Goal: Task Accomplishment & Management: Manage account settings

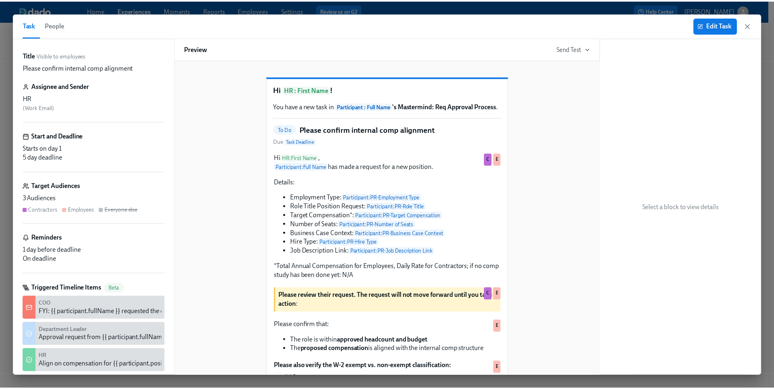
scroll to position [24, 0]
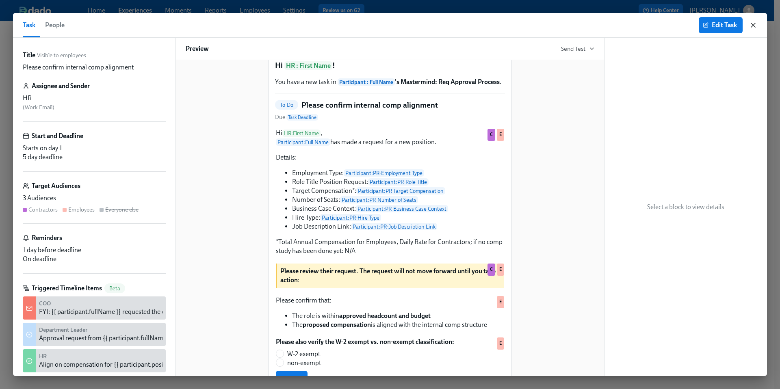
click at [752, 22] on icon "button" at bounding box center [753, 25] width 8 height 8
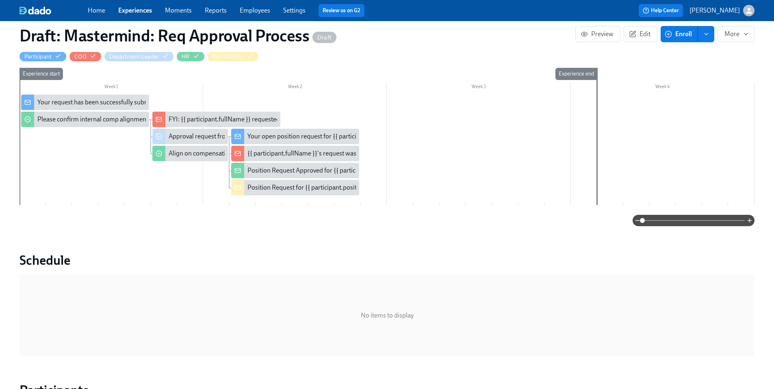
scroll to position [180, 0]
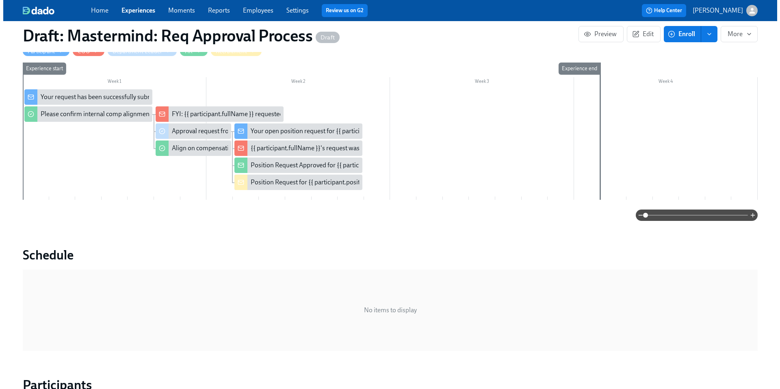
scroll to position [167, 0]
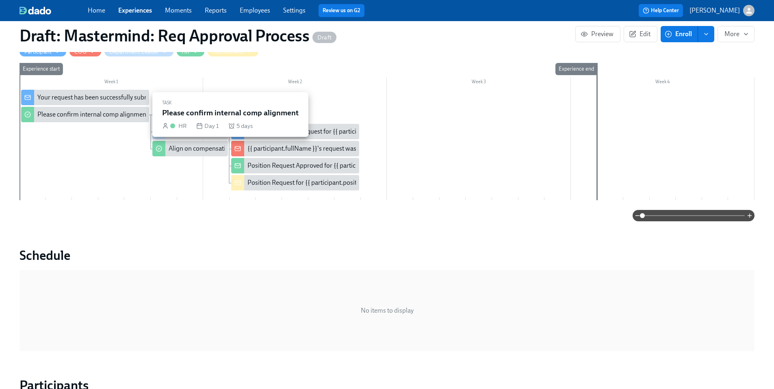
click at [120, 116] on div "Please confirm internal comp alignment" at bounding box center [92, 114] width 111 height 9
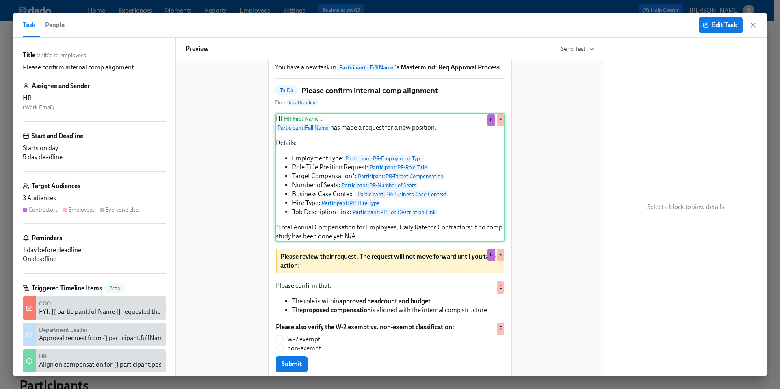
scroll to position [221, 0]
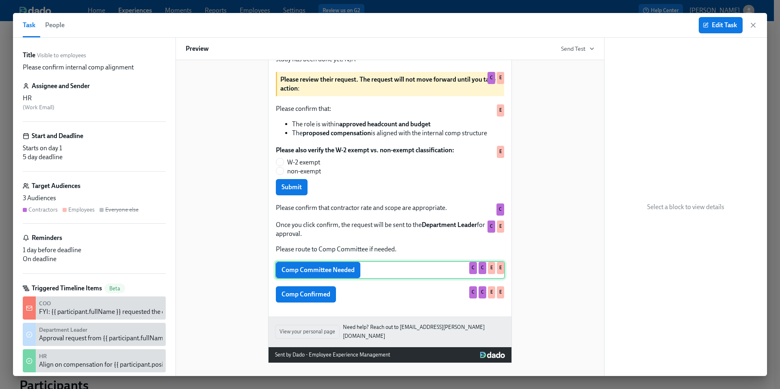
click at [413, 273] on div "Comp Committee Needed C C E E" at bounding box center [390, 270] width 230 height 18
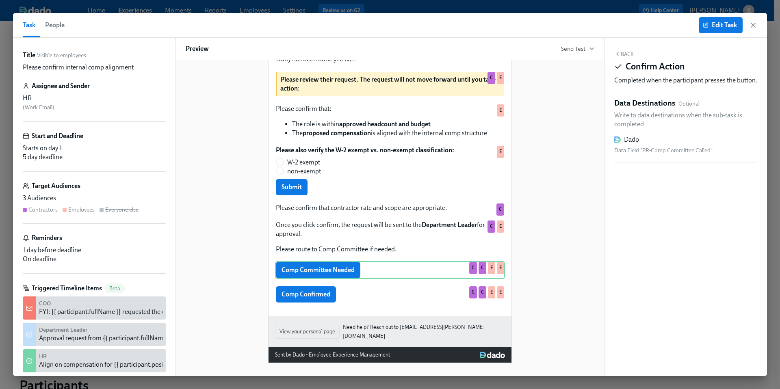
click at [110, 197] on div "3 Audiences" at bounding box center [94, 198] width 143 height 9
click at [723, 24] on span "Edit Task" at bounding box center [720, 25] width 32 height 8
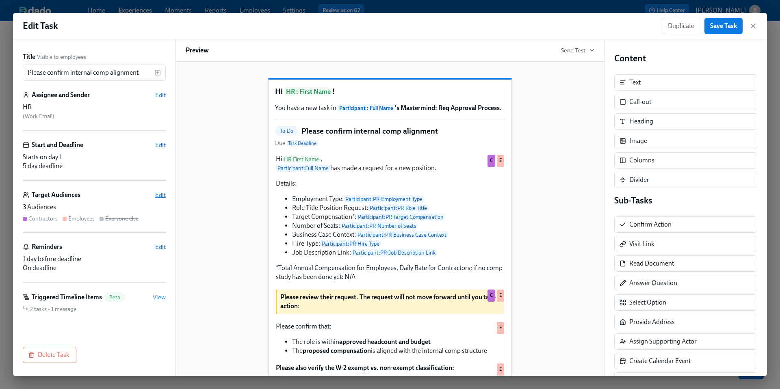
click at [161, 196] on span "Edit" at bounding box center [160, 195] width 11 height 8
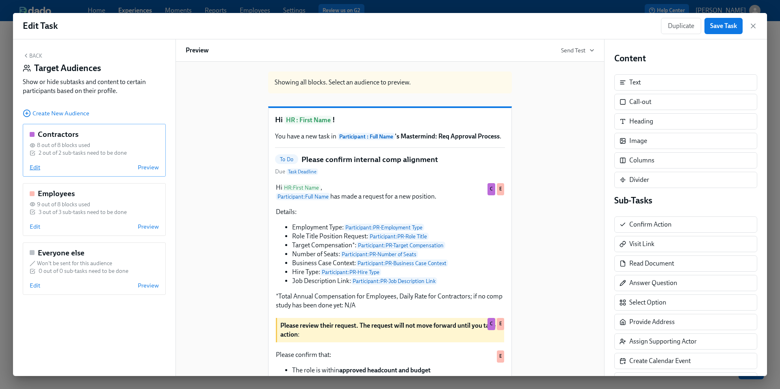
click at [35, 168] on span "Edit" at bounding box center [35, 167] width 11 height 8
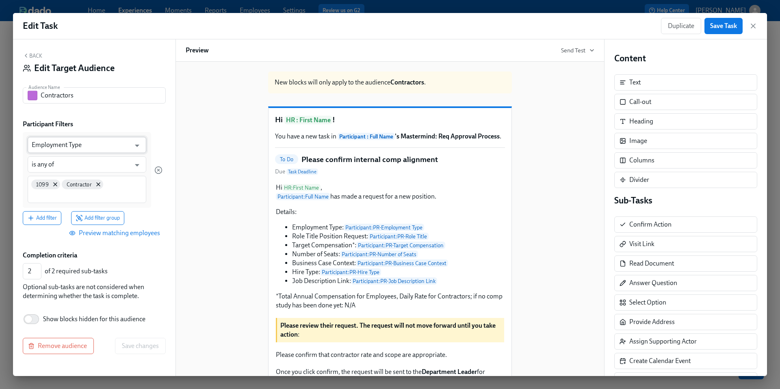
click at [128, 143] on input "Employment Type" at bounding box center [81, 145] width 99 height 16
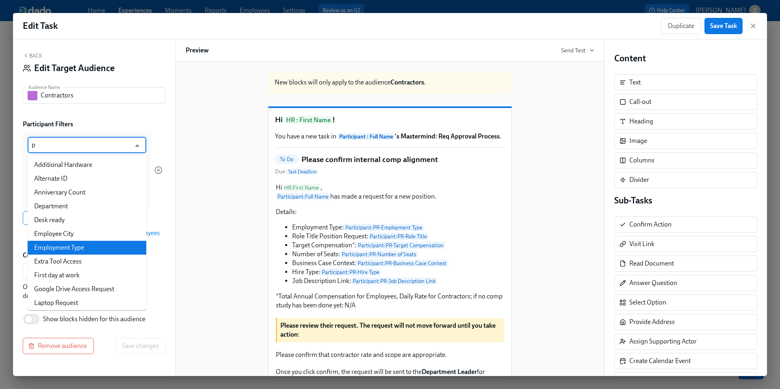
type input "pr"
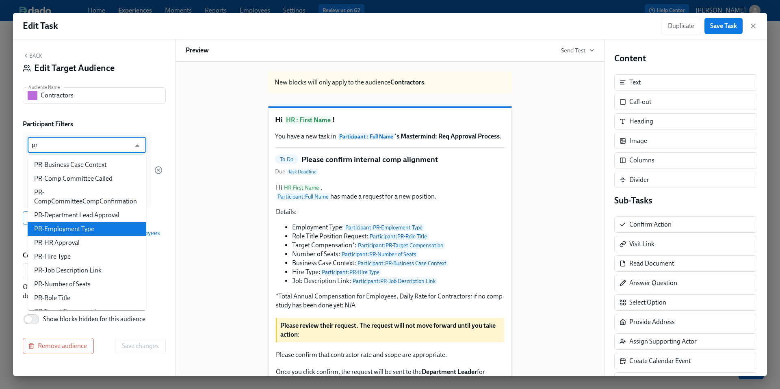
click at [100, 227] on li "PR-Employment Type" at bounding box center [87, 229] width 119 height 14
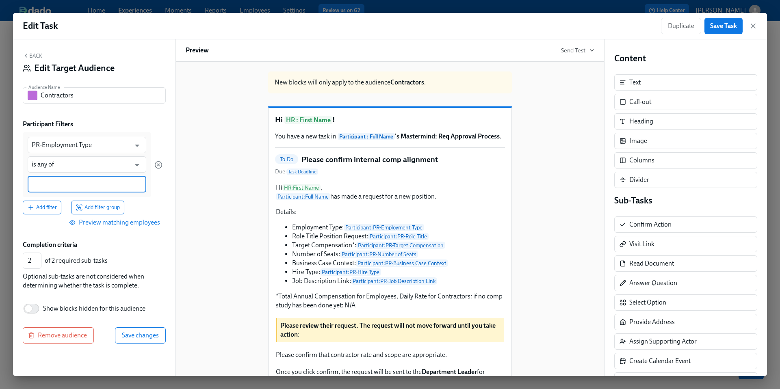
click at [115, 184] on input at bounding box center [87, 184] width 110 height 9
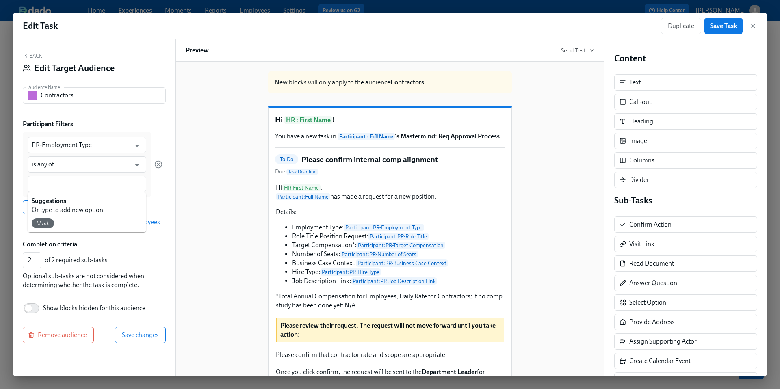
click at [166, 192] on div "Back Edit Target Audience Audience Name Contractors Audience Name Participant F…" at bounding box center [94, 207] width 162 height 337
click at [76, 189] on div at bounding box center [87, 184] width 119 height 16
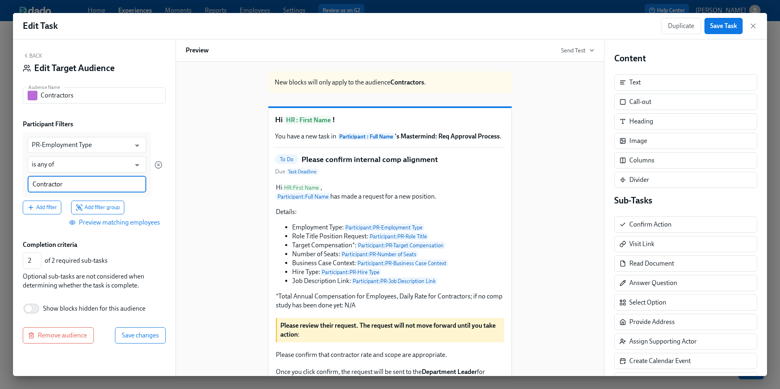
type input "Contractor"
click at [162, 207] on div "PR-Employment Type ​ is any of ​ Contractor Add filter Add filter group" at bounding box center [94, 173] width 143 height 82
click at [139, 333] on span "Save changes" at bounding box center [140, 336] width 37 height 8
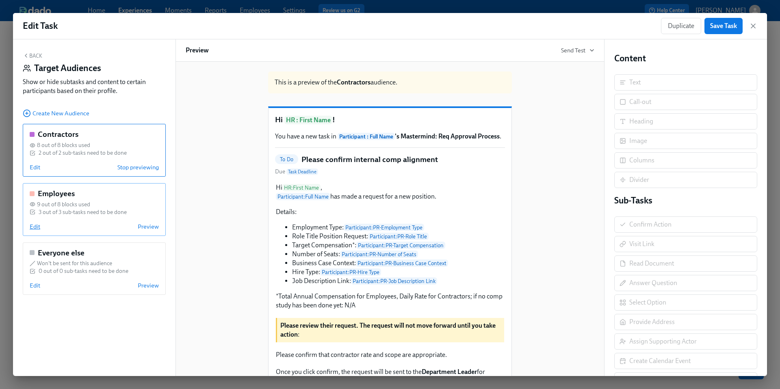
click at [36, 227] on span "Edit" at bounding box center [35, 227] width 11 height 8
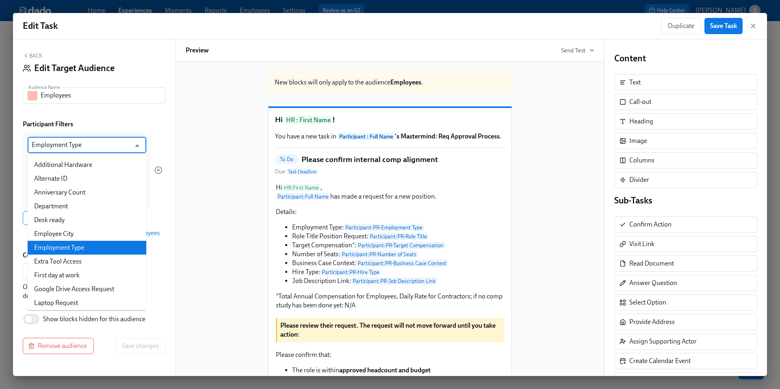
click at [127, 146] on input "Employment Type" at bounding box center [81, 145] width 99 height 16
type input "pr"
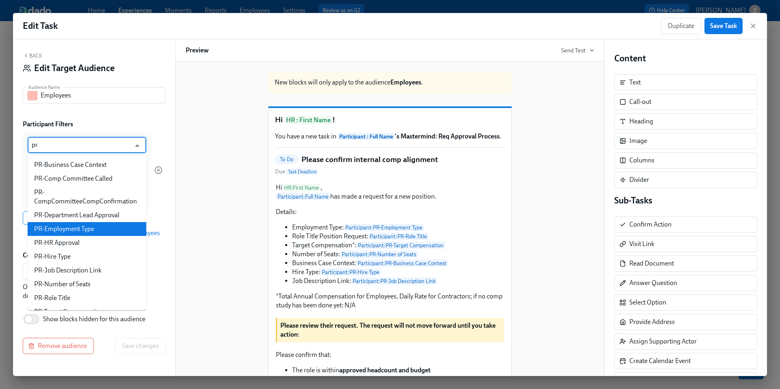
click at [109, 229] on li "PR-Employment Type" at bounding box center [87, 229] width 119 height 14
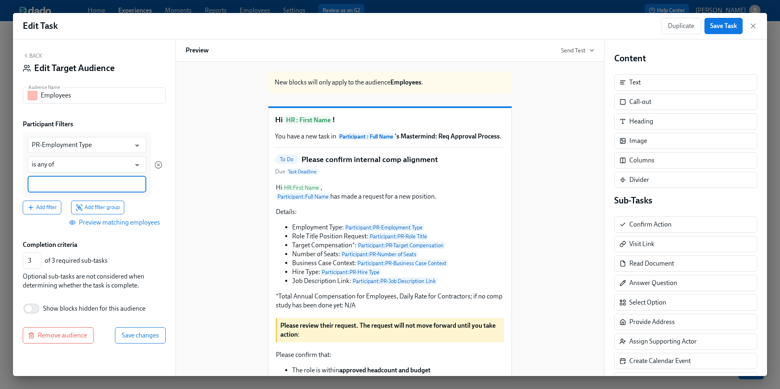
click at [86, 182] on input at bounding box center [87, 184] width 110 height 9
type input "Employee"
click at [169, 203] on div "Back Edit Target Audience Audience Name Employees Audience Name Participant Fil…" at bounding box center [94, 207] width 162 height 337
click at [146, 339] on span "Save changes" at bounding box center [140, 336] width 37 height 8
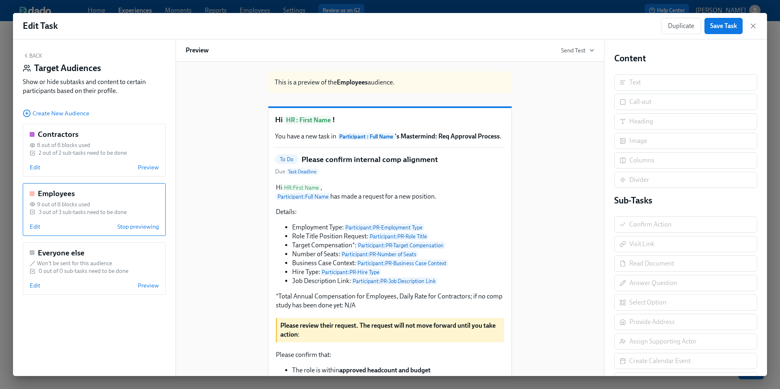
click at [211, 186] on div "This is a preview of the Employees audience. Hi HR : First Name ! You have a ne…" at bounding box center [390, 328] width 409 height 527
click at [712, 29] on span "Save Task" at bounding box center [723, 26] width 27 height 8
click at [753, 27] on icon "button" at bounding box center [753, 26] width 8 height 8
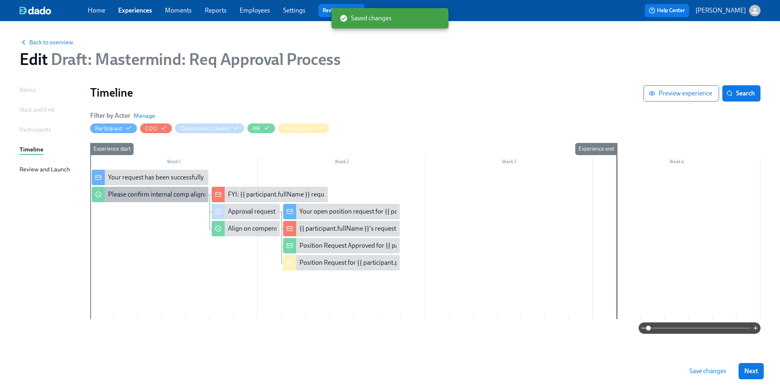
click at [141, 192] on div "Please confirm internal comp alignment" at bounding box center [163, 194] width 111 height 9
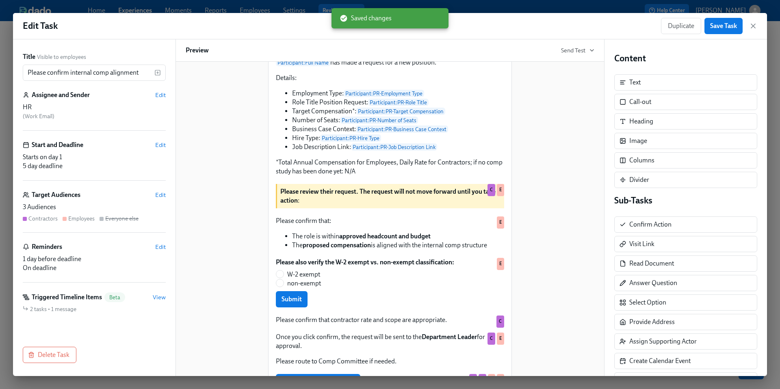
scroll to position [223, 0]
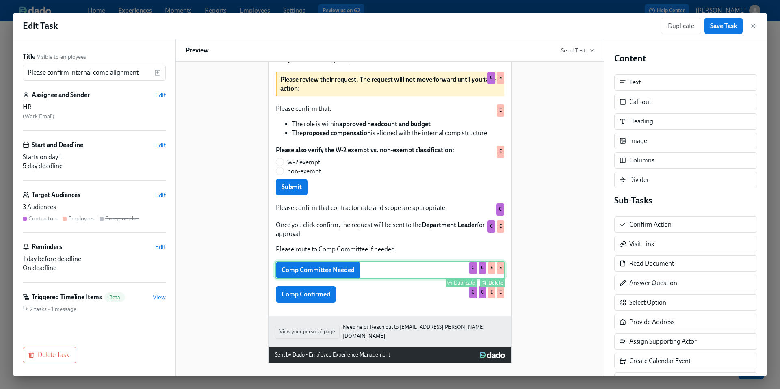
click at [378, 269] on div "Comp Committee Needed Duplicate Delete C C E E" at bounding box center [390, 270] width 230 height 18
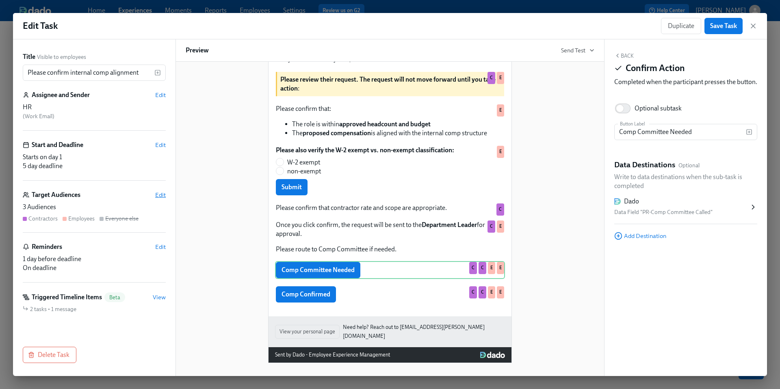
click at [160, 192] on span "Edit" at bounding box center [160, 195] width 11 height 8
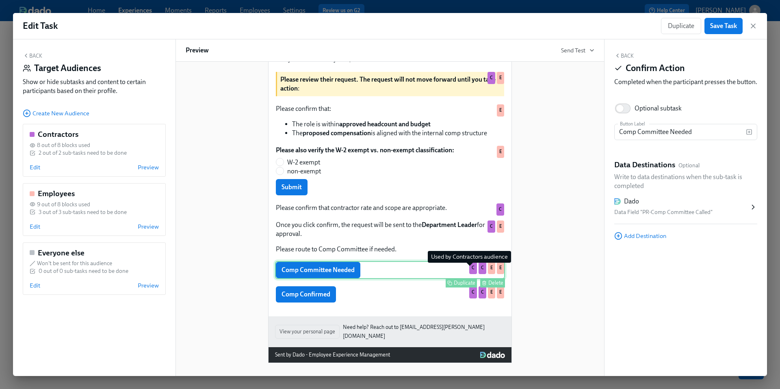
click at [469, 273] on div "C" at bounding box center [473, 268] width 8 height 12
click at [690, 217] on div "Data Field "PR-Comp Committee Called"" at bounding box center [681, 213] width 135 height 10
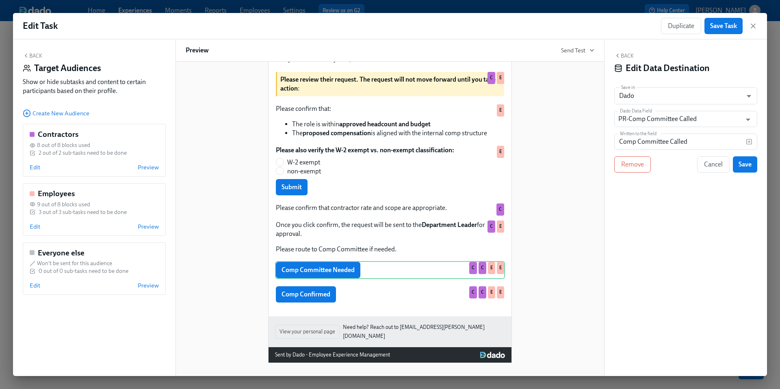
click at [621, 52] on button "Back" at bounding box center [623, 55] width 19 height 6
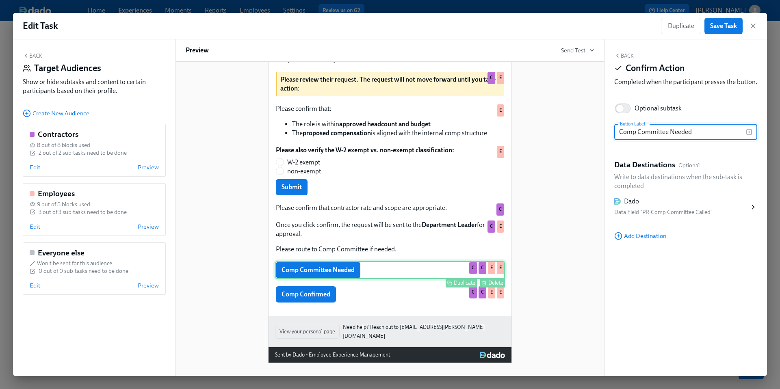
click at [398, 275] on div "Comp Committee Needed Duplicate Delete C C E E" at bounding box center [390, 270] width 230 height 18
click at [370, 279] on div "Comp Committee Needed Duplicate Delete C C E E" at bounding box center [390, 270] width 230 height 18
click at [493, 286] on div "Delete" at bounding box center [495, 283] width 15 height 6
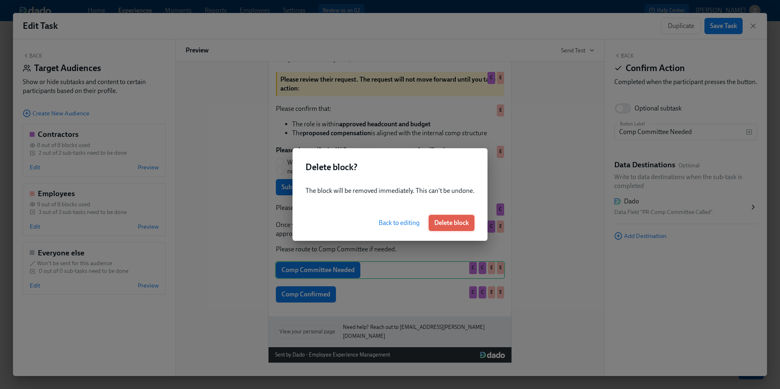
click at [456, 220] on span "Delete block" at bounding box center [451, 223] width 35 height 8
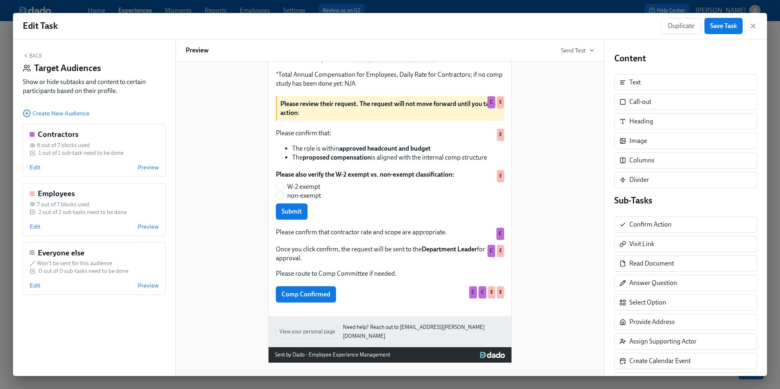
scroll to position [227, 0]
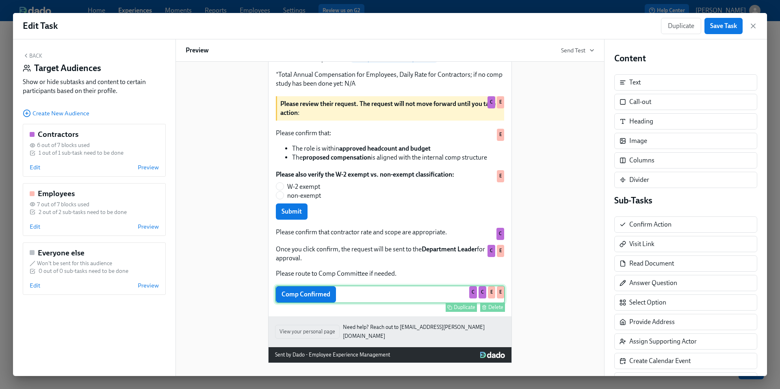
click at [493, 310] on div "Delete" at bounding box center [495, 307] width 15 height 6
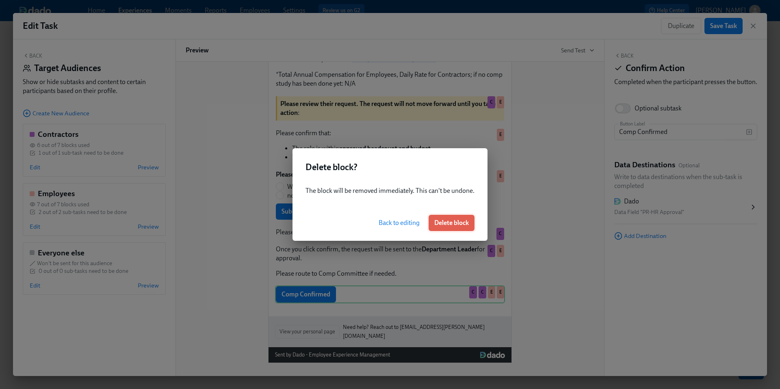
click at [450, 223] on span "Delete block" at bounding box center [451, 223] width 35 height 8
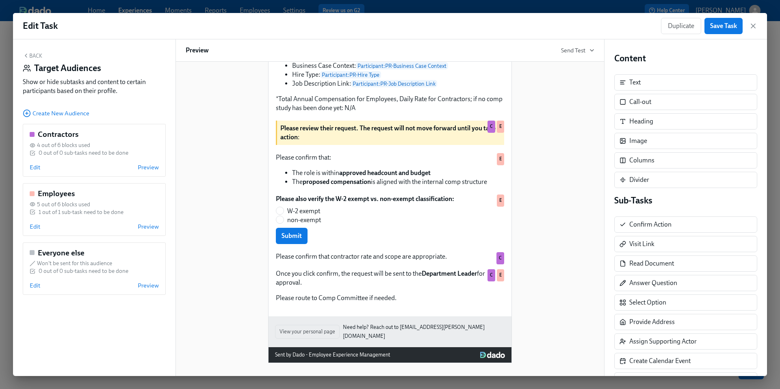
scroll to position [203, 0]
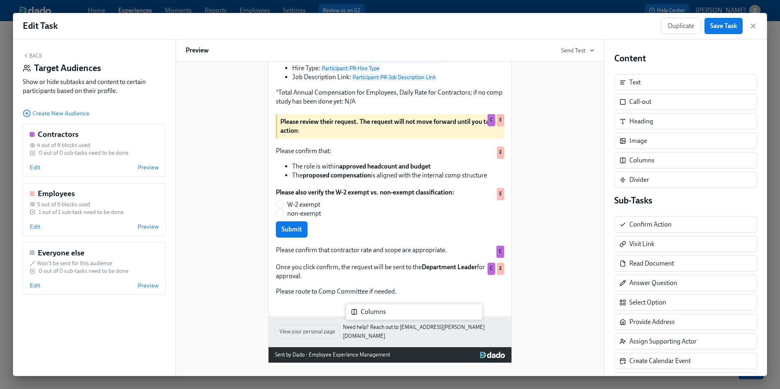
drag, startPoint x: 667, startPoint y: 160, endPoint x: 394, endPoint y: 315, distance: 313.7
click at [394, 315] on div "Back Target Audiences Show or hide subtasks and content to certain participants…" at bounding box center [390, 207] width 754 height 337
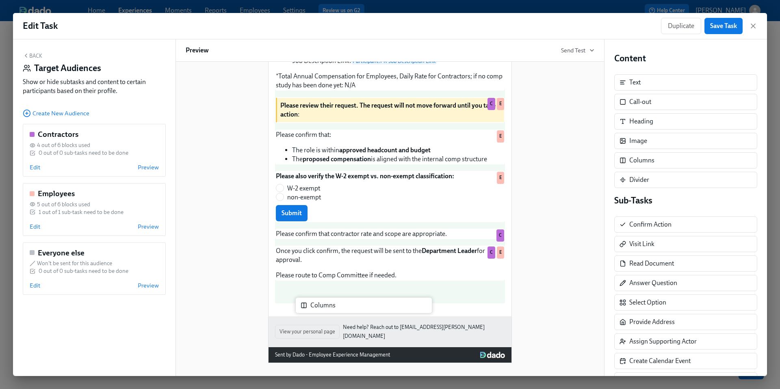
drag, startPoint x: 706, startPoint y: 164, endPoint x: 384, endPoint y: 308, distance: 353.0
click at [384, 308] on div "Back Target Audiences Show or hide subtasks and content to certain participants…" at bounding box center [390, 207] width 754 height 337
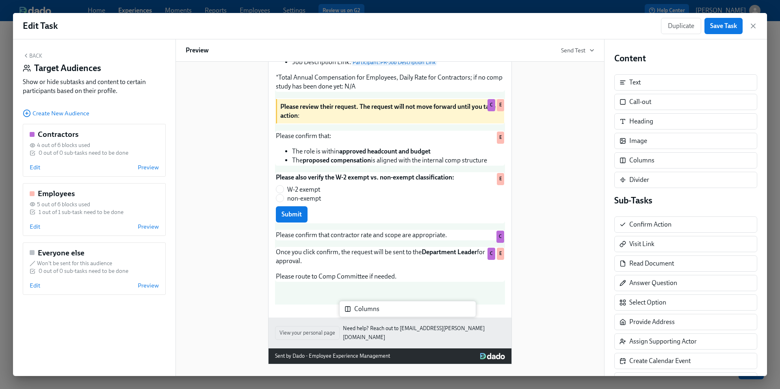
drag, startPoint x: 645, startPoint y: 157, endPoint x: 363, endPoint y: 308, distance: 319.8
click at [363, 308] on div "Back Target Audiences Show or hide subtasks and content to certain participants…" at bounding box center [390, 207] width 754 height 337
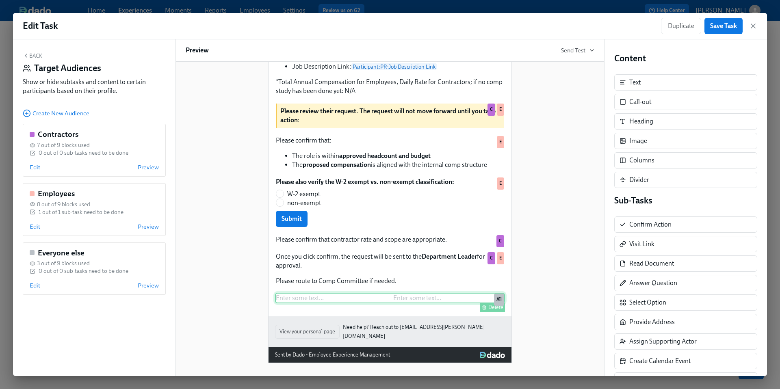
click at [330, 300] on div "Enter some text ... Enter some text ... Delete All" at bounding box center [390, 298] width 230 height 11
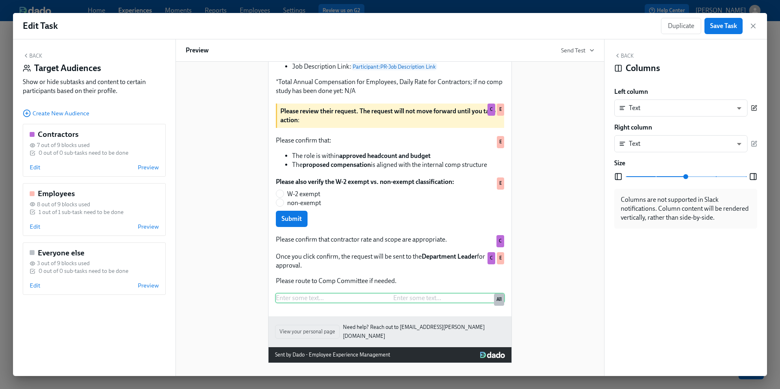
click at [750, 109] on icon "button" at bounding box center [753, 108] width 6 height 6
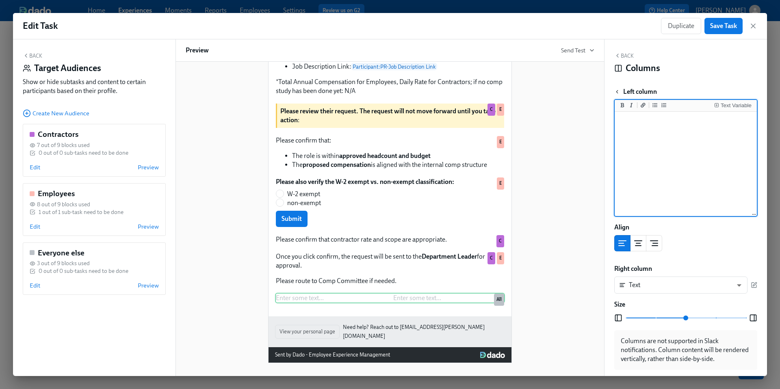
click at [615, 91] on icon "button" at bounding box center [617, 92] width 6 height 6
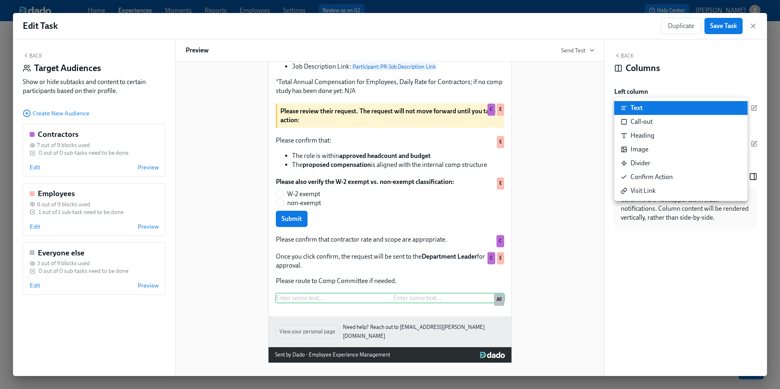
click at [679, 114] on body "Home Experiences Moments Reports Employees Settings Review us on G2 Help Center…" at bounding box center [390, 194] width 780 height 389
click at [653, 173] on div "Confirm Action" at bounding box center [647, 177] width 52 height 9
type input "CONFIRM"
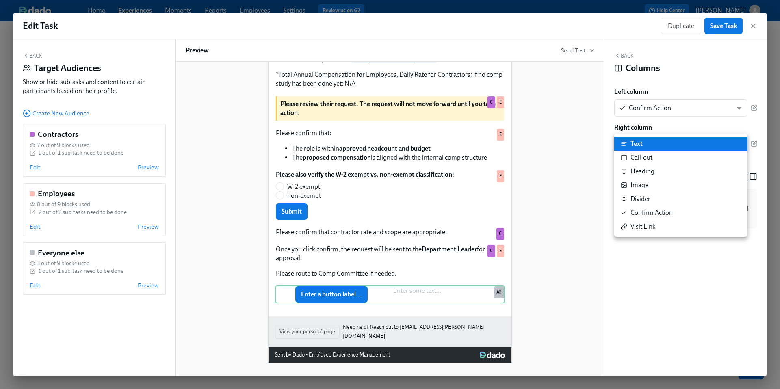
click at [684, 146] on body "Home Experiences Moments Reports Employees Settings Review us on G2 Help Center…" at bounding box center [390, 194] width 780 height 389
click at [667, 208] on div "Confirm Action" at bounding box center [647, 212] width 52 height 9
type input "CONFIRM"
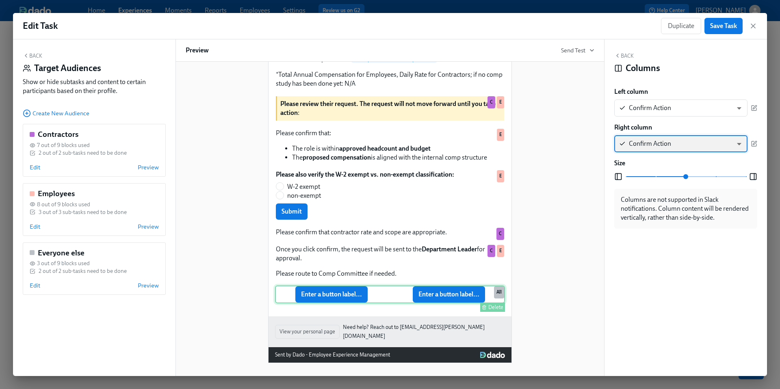
click at [347, 297] on div "Enter a button label... Enter a button label... Delete All" at bounding box center [390, 294] width 230 height 18
click at [757, 110] on icon "button" at bounding box center [753, 108] width 6 height 6
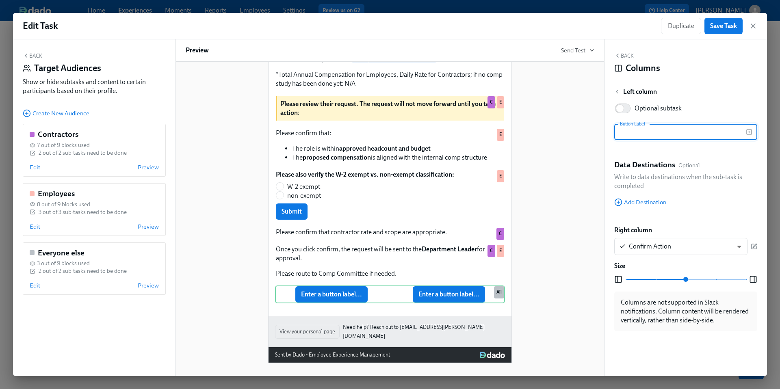
click at [663, 138] on input "text" at bounding box center [680, 132] width 132 height 16
click at [438, 303] on div "Comp Confirmed Enter a button label... Delete All" at bounding box center [390, 294] width 230 height 18
type input "Comp Confirmed"
click at [639, 198] on span "Add Destination" at bounding box center [640, 202] width 52 height 8
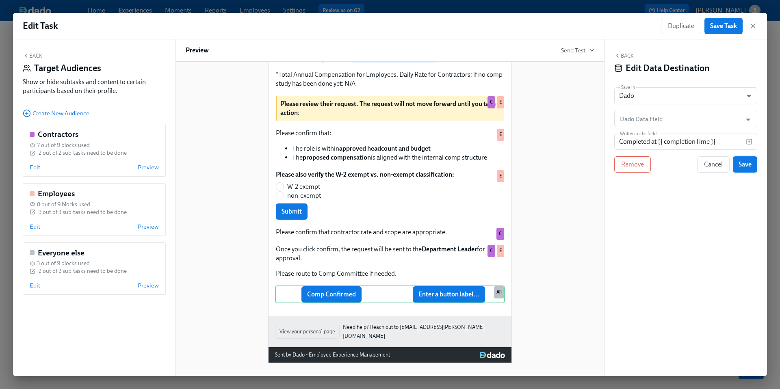
click at [739, 164] on span "Save" at bounding box center [744, 164] width 13 height 8
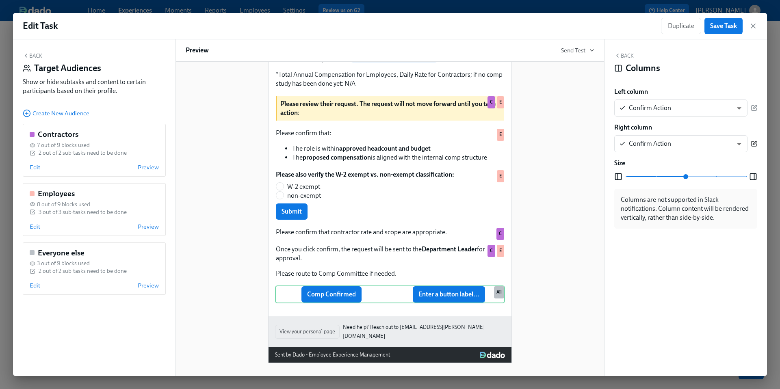
click at [753, 143] on icon "button" at bounding box center [753, 144] width 6 height 6
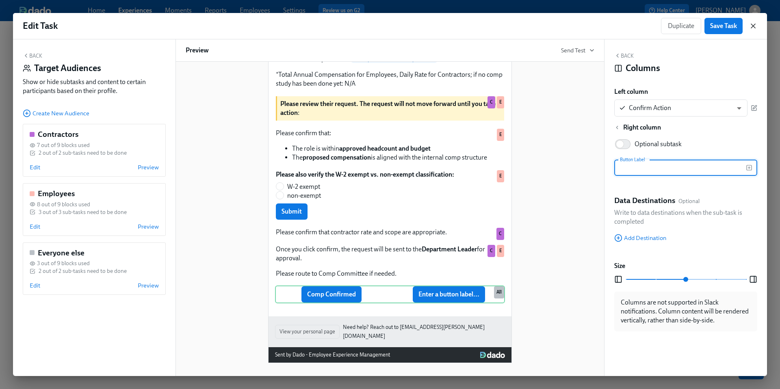
click at [754, 25] on icon "button" at bounding box center [753, 26] width 4 height 4
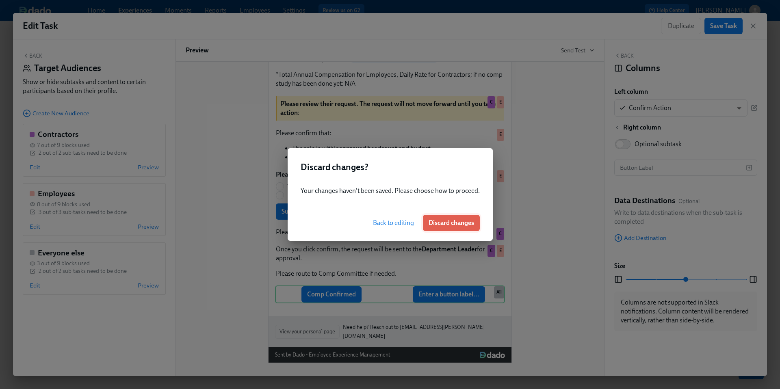
click at [440, 220] on span "Discard changes" at bounding box center [450, 223] width 45 height 8
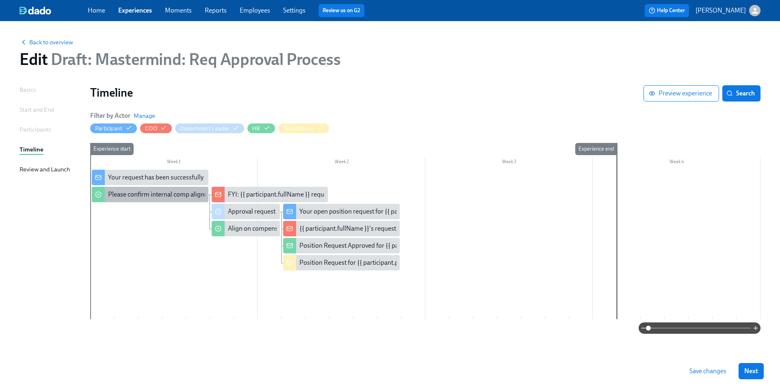
click at [169, 200] on div "Please confirm internal comp alignment" at bounding box center [150, 194] width 117 height 15
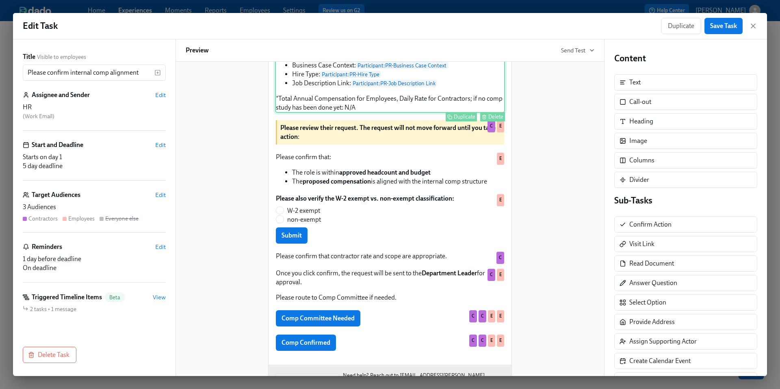
scroll to position [223, 0]
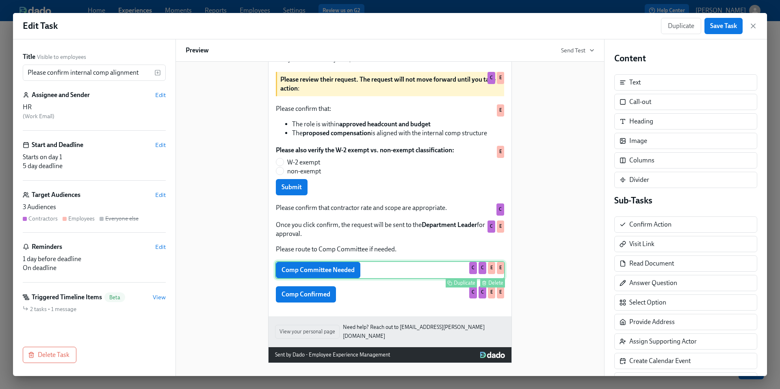
click at [387, 276] on div "Comp Committee Needed Duplicate Delete C C E E" at bounding box center [390, 270] width 230 height 18
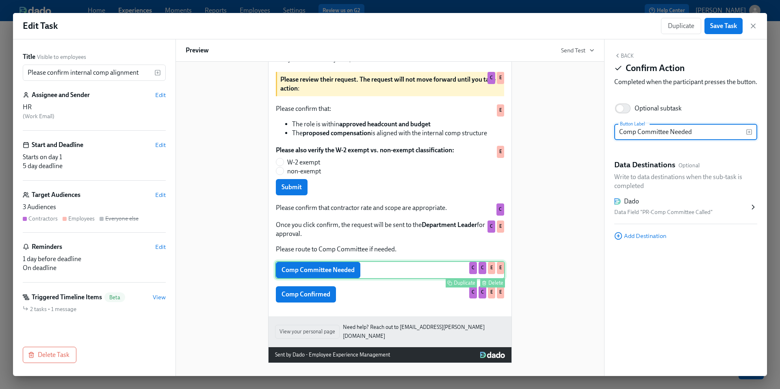
click at [490, 286] on div "Delete" at bounding box center [495, 283] width 15 height 6
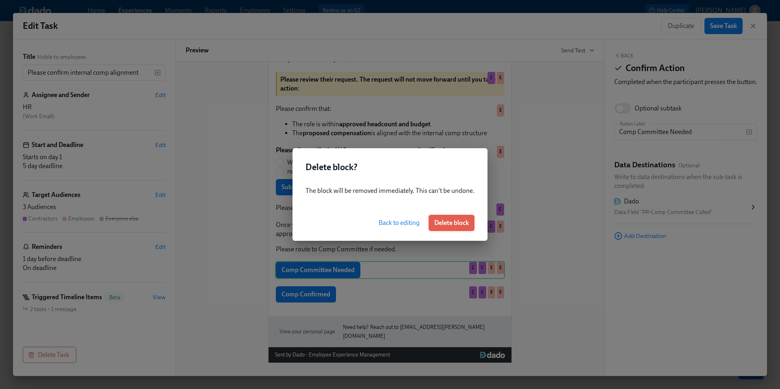
click at [462, 230] on button "Delete block" at bounding box center [451, 223] width 46 height 16
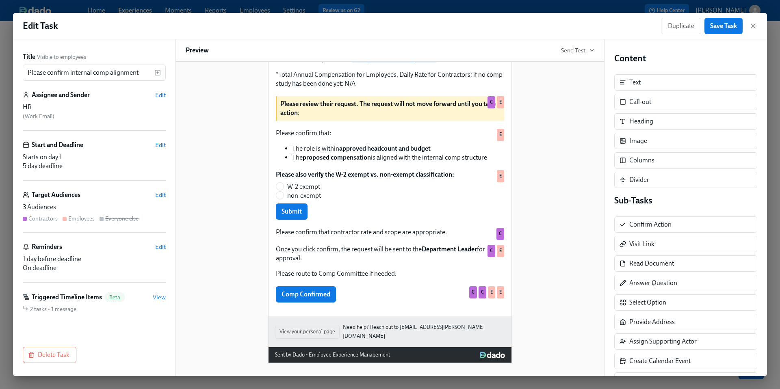
scroll to position [199, 0]
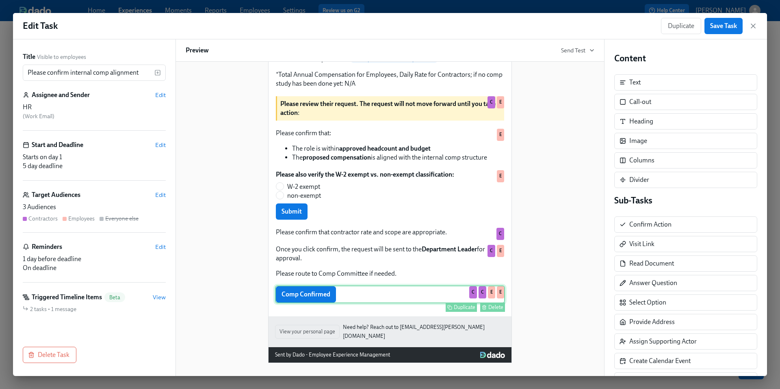
click at [451, 294] on div "Comp Confirmed Duplicate Delete C C E E" at bounding box center [390, 294] width 230 height 18
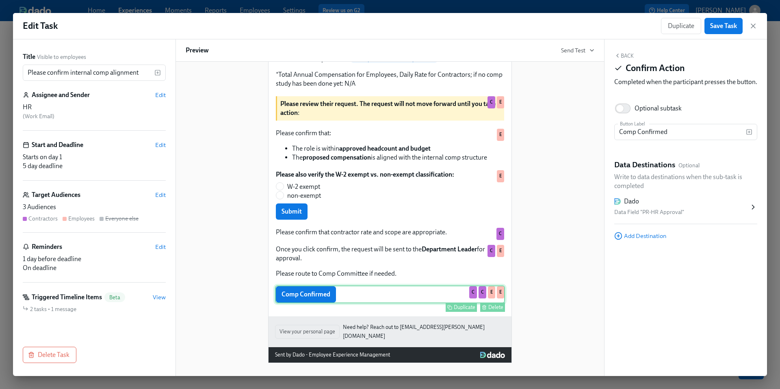
click at [488, 309] on div "Delete" at bounding box center [495, 307] width 15 height 6
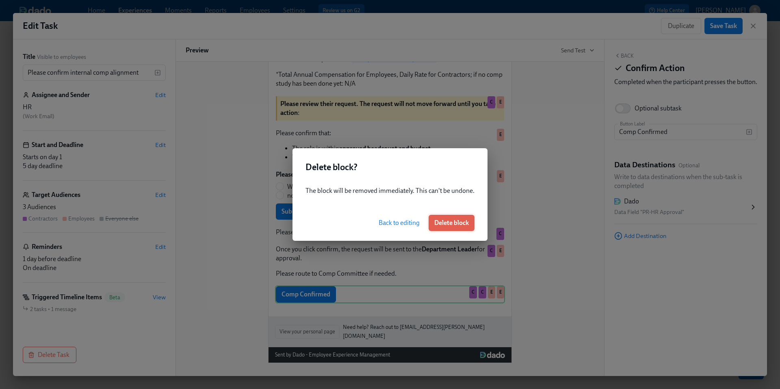
click at [456, 217] on button "Delete block" at bounding box center [451, 223] width 46 height 16
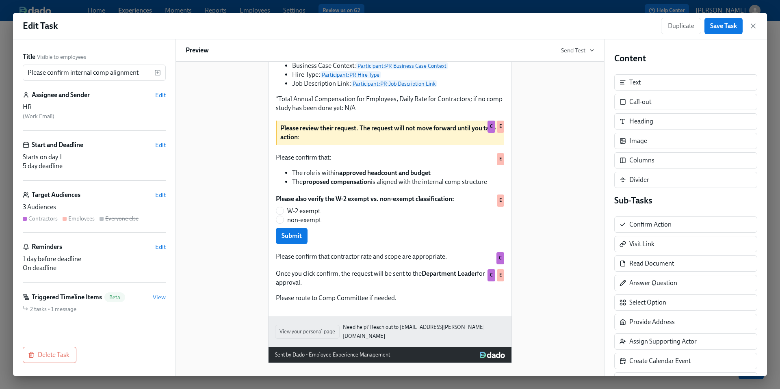
scroll to position [174, 0]
drag, startPoint x: 639, startPoint y: 227, endPoint x: 634, endPoint y: 231, distance: 7.2
click at [634, 231] on div "Sub-Tasks Confirm Action Confirm Action Visit Link Read Document Answer Questio…" at bounding box center [685, 311] width 143 height 233
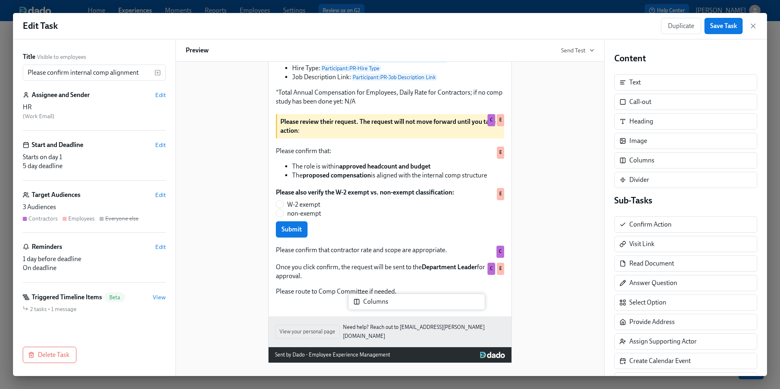
scroll to position [197, 0]
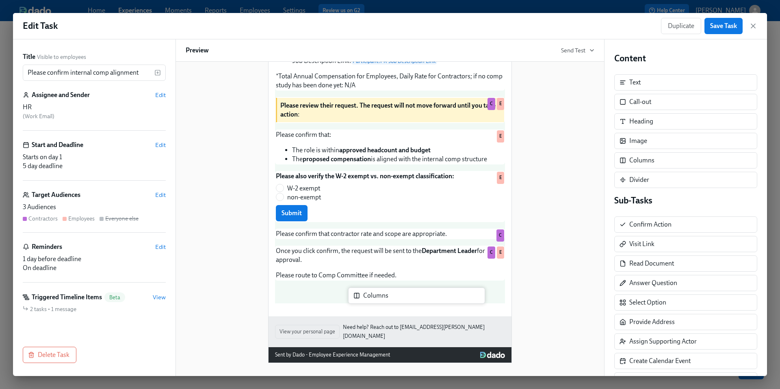
drag, startPoint x: 651, startPoint y: 163, endPoint x: 381, endPoint y: 300, distance: 302.6
click at [381, 300] on div "Title Visible to employees Please confirm internal comp alignment ​ Assignee an…" at bounding box center [390, 207] width 754 height 337
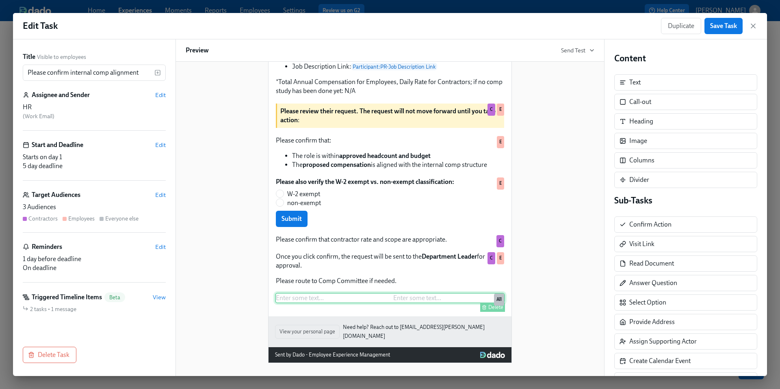
click at [328, 303] on div "Enter some text ... Enter some text ... Delete All" at bounding box center [390, 298] width 230 height 11
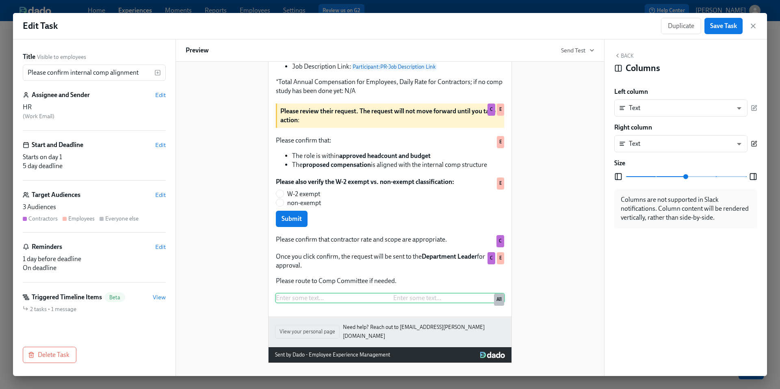
click at [754, 143] on icon "button" at bounding box center [754, 143] width 4 height 4
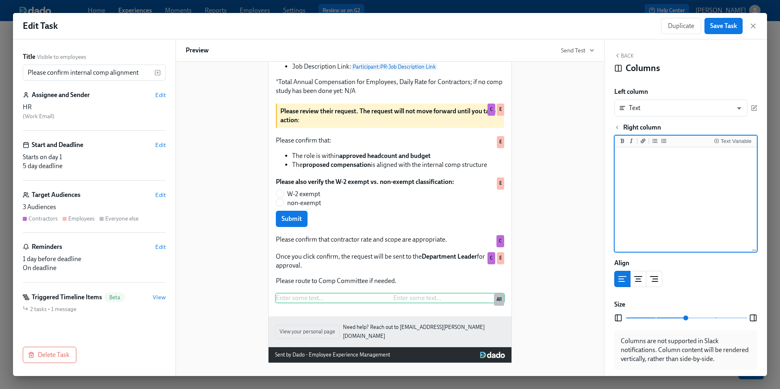
click at [612, 125] on div "Back Columns Left column Text TEXT ​ Right column Text Variable Align Size Colu…" at bounding box center [685, 207] width 162 height 337
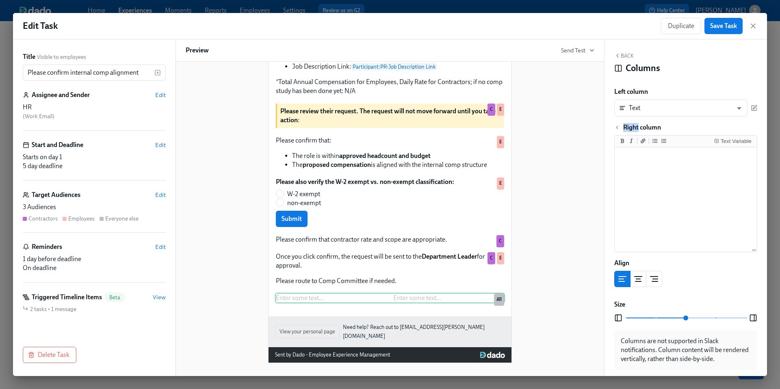
click at [612, 125] on div "Back Columns Left column Text TEXT ​ Right column Text Variable Align Size Colu…" at bounding box center [685, 207] width 162 height 337
click at [615, 125] on icon "button" at bounding box center [617, 128] width 6 height 6
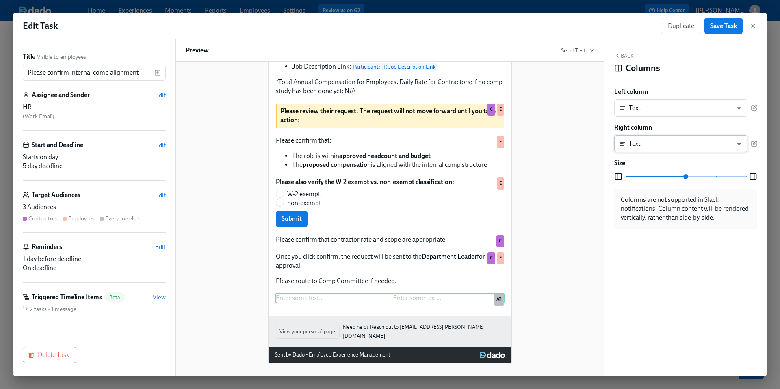
click at [692, 145] on body "Home Experiences Moments Reports Employees Settings Review us on G2 Help Center…" at bounding box center [390, 194] width 780 height 389
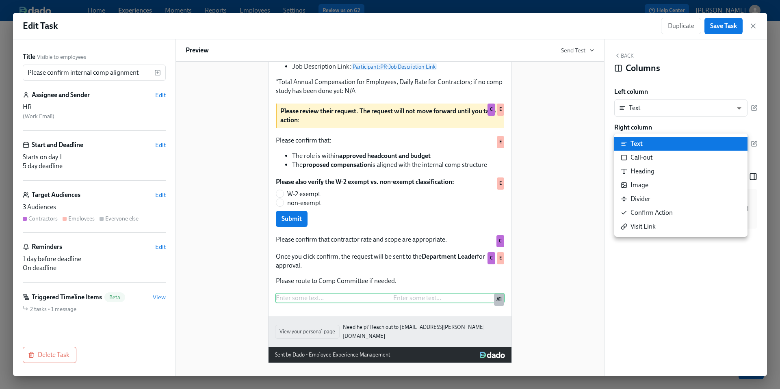
click at [678, 212] on li "Confirm Action" at bounding box center [680, 213] width 133 height 14
type input "CONFIRM"
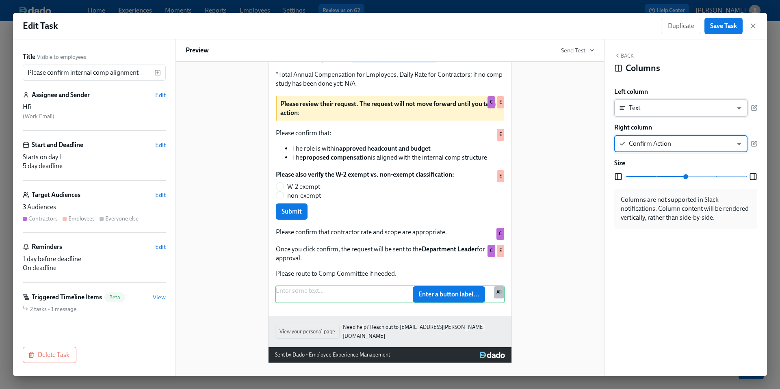
click at [678, 109] on body "Home Experiences Moments Reports Employees Settings Review us on G2 Help Center…" at bounding box center [390, 194] width 780 height 389
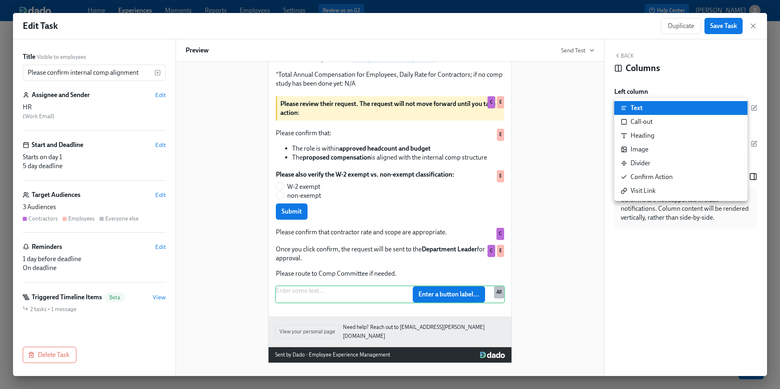
click at [678, 109] on li "Text" at bounding box center [680, 108] width 133 height 14
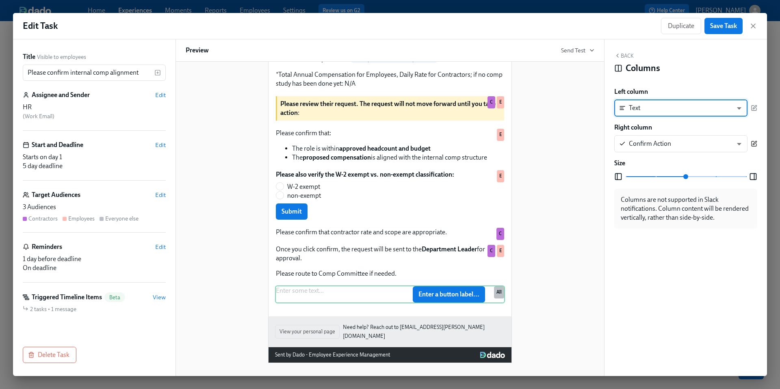
click at [755, 142] on icon "button" at bounding box center [754, 143] width 4 height 4
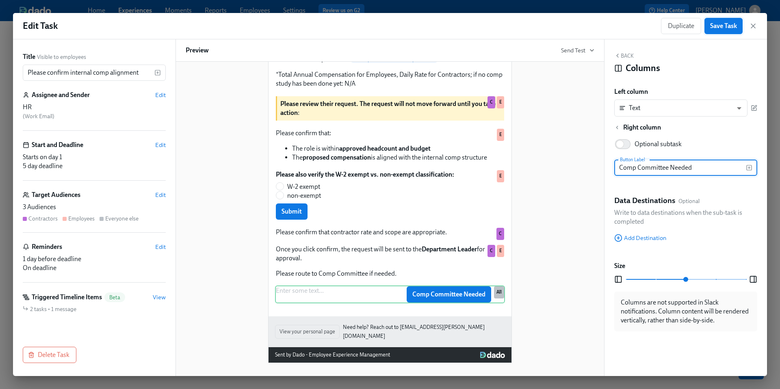
type input "Comp Committee Needed"
click at [730, 25] on span "Save Task" at bounding box center [723, 26] width 27 height 8
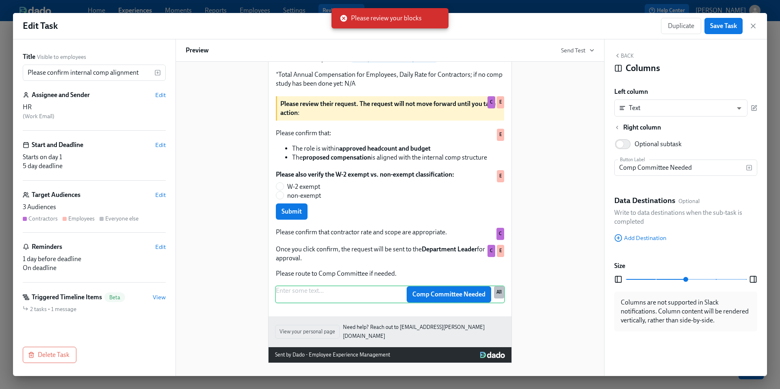
click at [621, 56] on button "Back" at bounding box center [623, 55] width 19 height 6
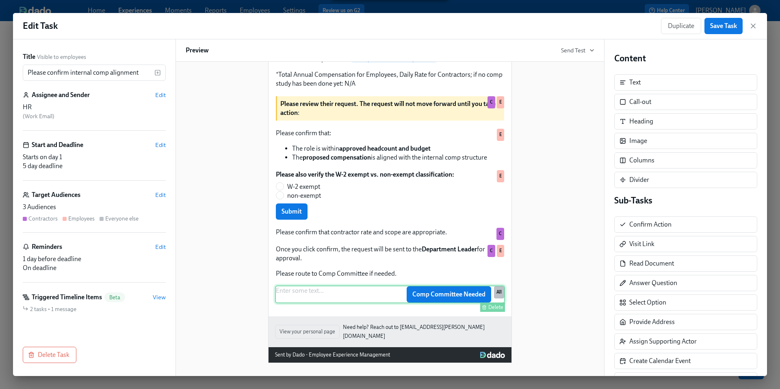
click at [305, 301] on div "Enter some text ... Comp Committee Needed Delete All" at bounding box center [390, 294] width 230 height 18
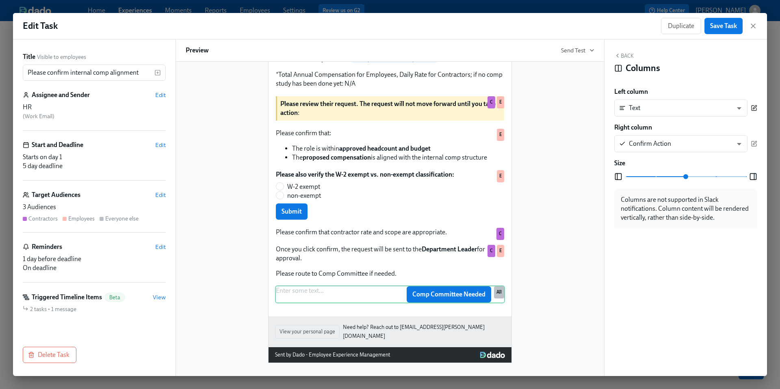
click at [750, 104] on button "button" at bounding box center [753, 107] width 6 height 17
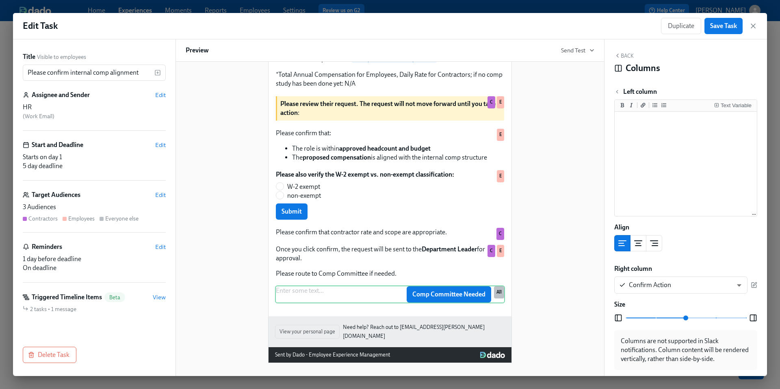
click at [621, 60] on div "Back Columns" at bounding box center [685, 64] width 143 height 25
click at [621, 55] on button "Back" at bounding box center [623, 55] width 19 height 6
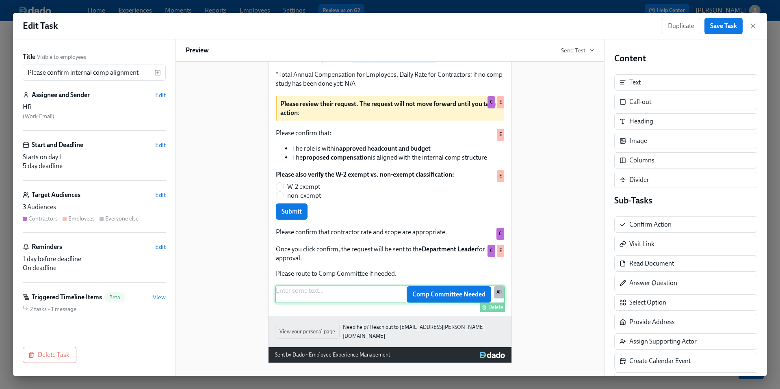
click at [312, 302] on div "Enter some text ... Comp Committee Needed Delete All" at bounding box center [390, 294] width 230 height 18
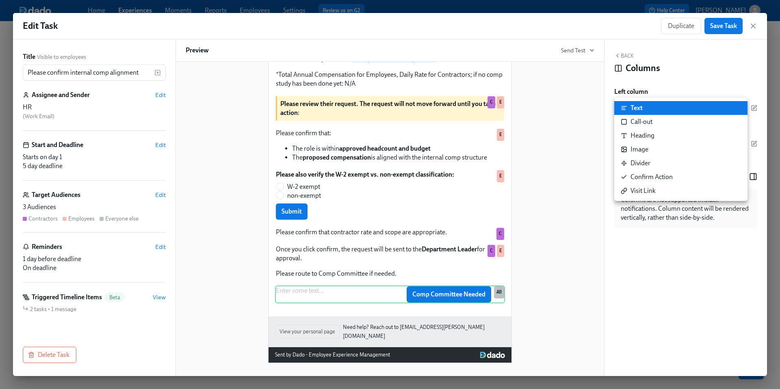
click at [739, 106] on body "Home Experiences Moments Reports Employees Settings Review us on G2 Help Center…" at bounding box center [390, 194] width 780 height 389
click at [694, 175] on li "Confirm Action" at bounding box center [680, 177] width 133 height 14
type input "CONFIRM"
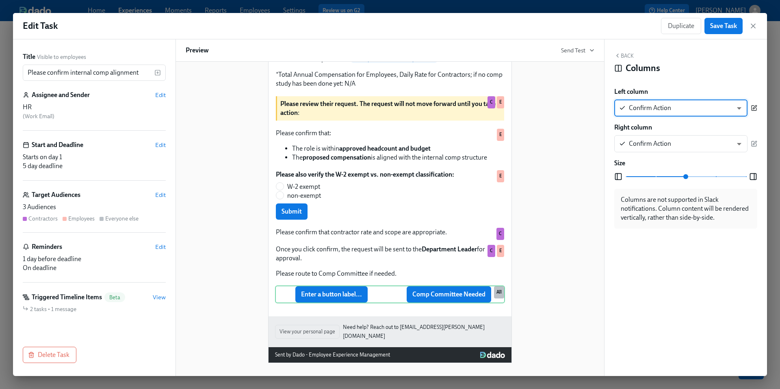
click at [752, 106] on icon "button" at bounding box center [753, 108] width 6 height 6
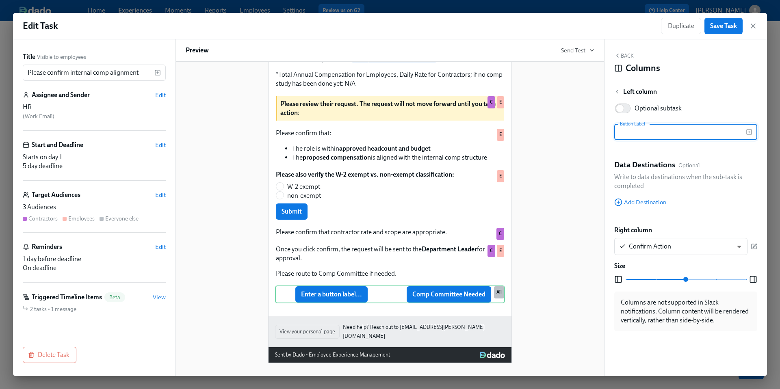
click at [635, 137] on input "text" at bounding box center [680, 132] width 132 height 16
type input "Comp Confirmed"
click at [725, 32] on button "Save Task" at bounding box center [723, 26] width 38 height 16
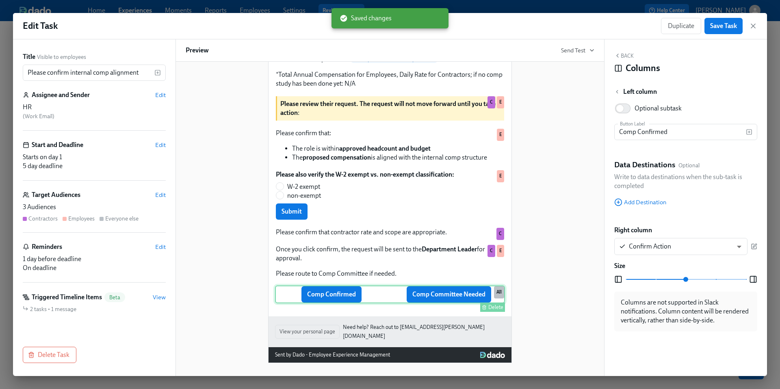
click at [382, 299] on div "Comp Confirmed Comp Committee Needed Delete All" at bounding box center [390, 294] width 230 height 18
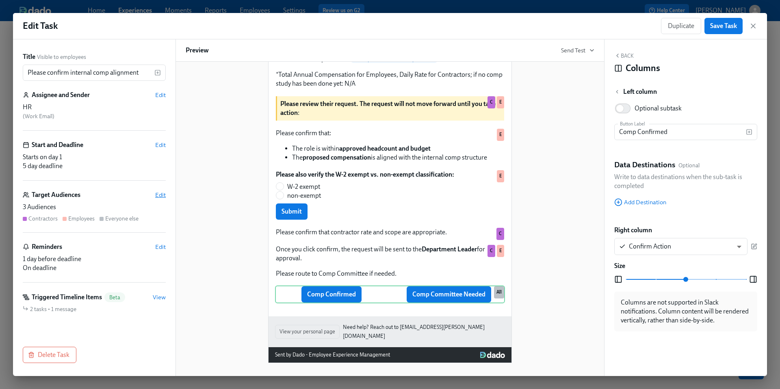
click at [159, 191] on span "Edit" at bounding box center [160, 195] width 11 height 8
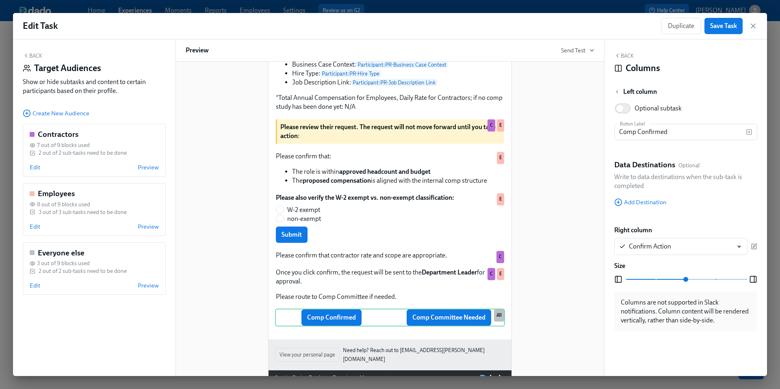
scroll to position [227, 0]
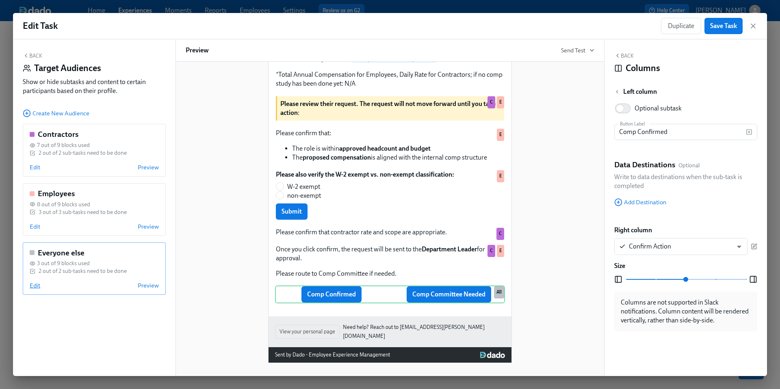
click at [34, 286] on span "Edit" at bounding box center [35, 285] width 11 height 8
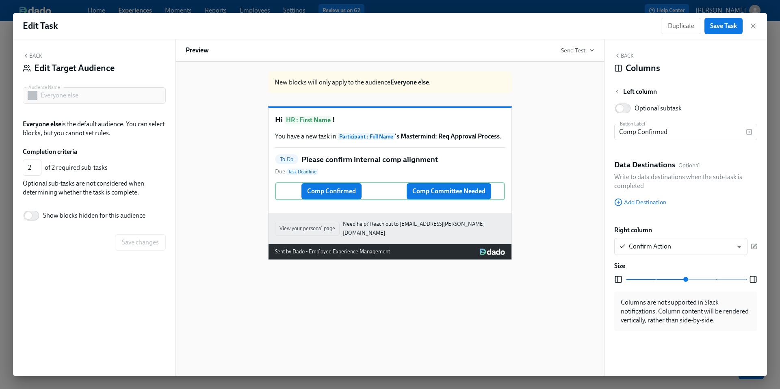
scroll to position [0, 0]
click at [324, 200] on div "Comp Confirmed Comp Committee Needed Hide block Delete" at bounding box center [390, 191] width 230 height 18
click at [467, 207] on div "Hide block" at bounding box center [463, 204] width 24 height 6
type input "0"
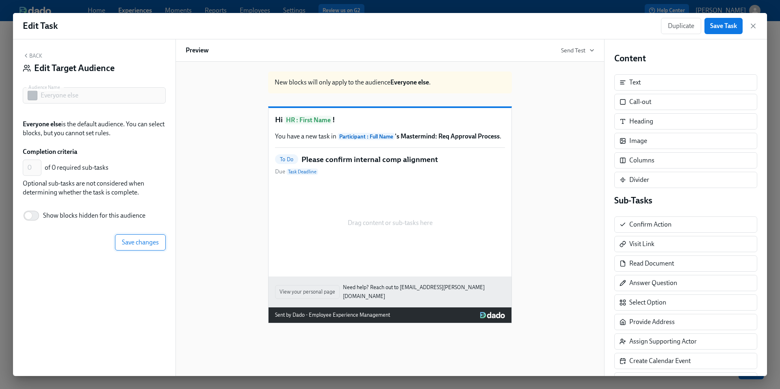
click at [142, 238] on span "Save changes" at bounding box center [140, 242] width 37 height 8
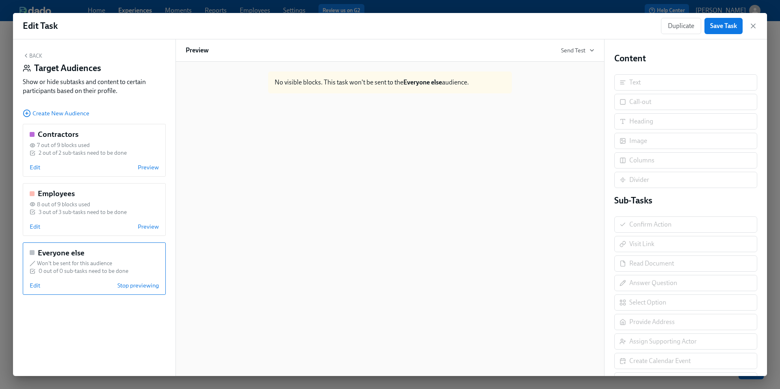
click at [38, 53] on button "Back" at bounding box center [32, 55] width 19 height 6
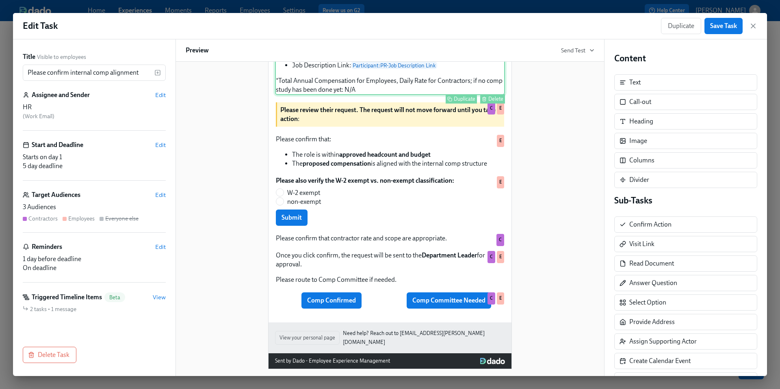
scroll to position [199, 0]
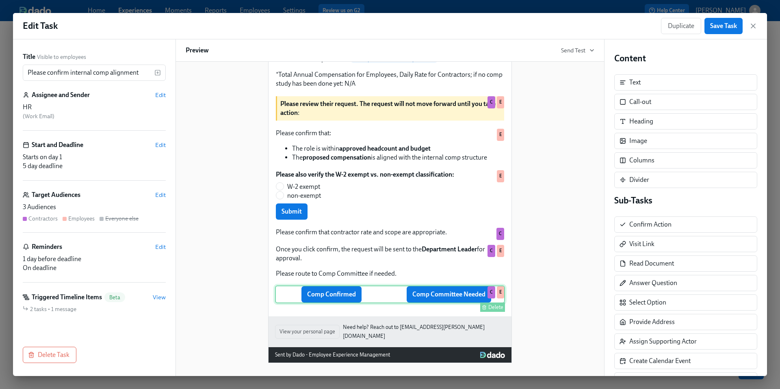
click at [374, 297] on div "Comp Confirmed Comp Committee Needed Delete C E" at bounding box center [390, 294] width 230 height 18
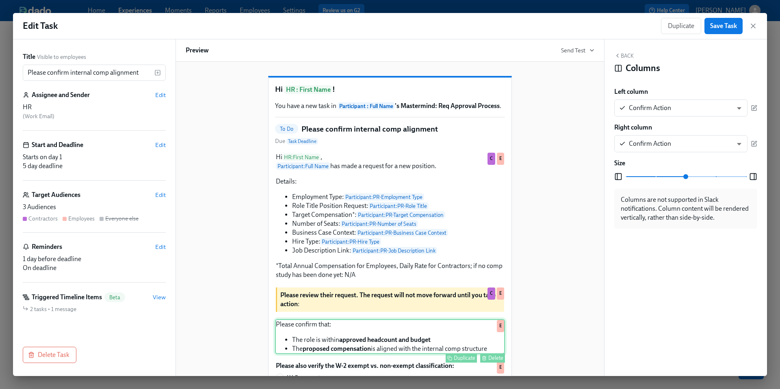
scroll to position [0, 0]
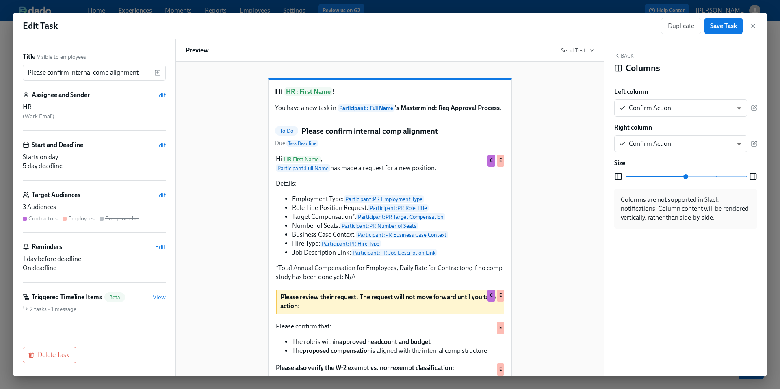
click at [546, 137] on div "Hi HR : First Name ! You have a new task in Participant : Full Name 's Mastermi…" at bounding box center [390, 310] width 409 height 491
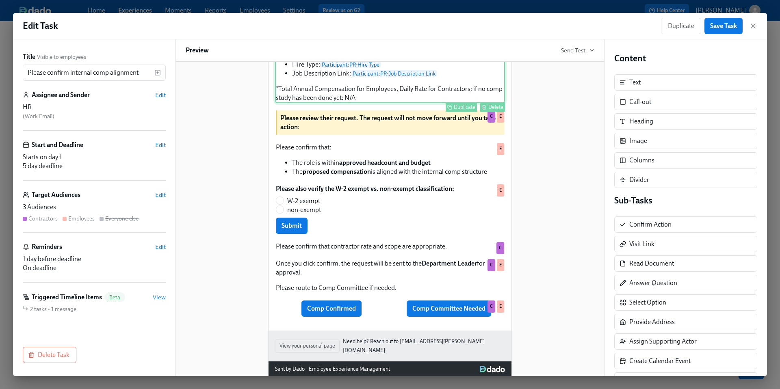
scroll to position [199, 0]
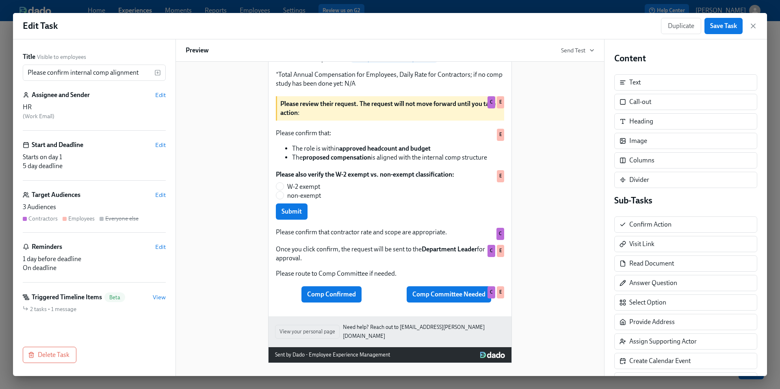
click at [549, 227] on div "Hi HR : First Name ! You have a new task in Participant : Full Name 's Mastermi…" at bounding box center [390, 117] width 409 height 491
click at [345, 301] on div "Comp Confirmed Comp Committee Needed Delete C E" at bounding box center [390, 294] width 230 height 18
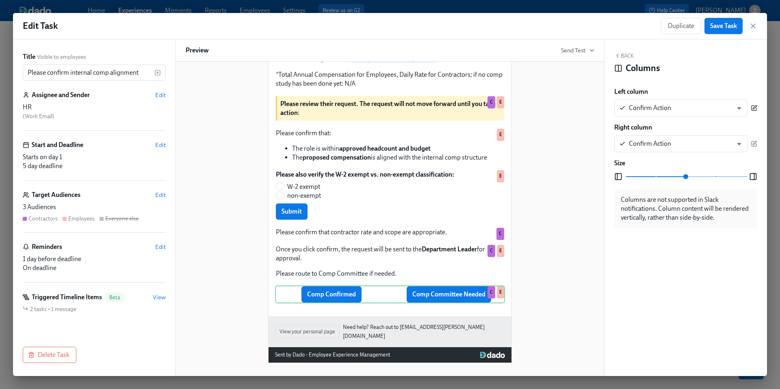
click at [755, 108] on icon "button" at bounding box center [753, 108] width 6 height 6
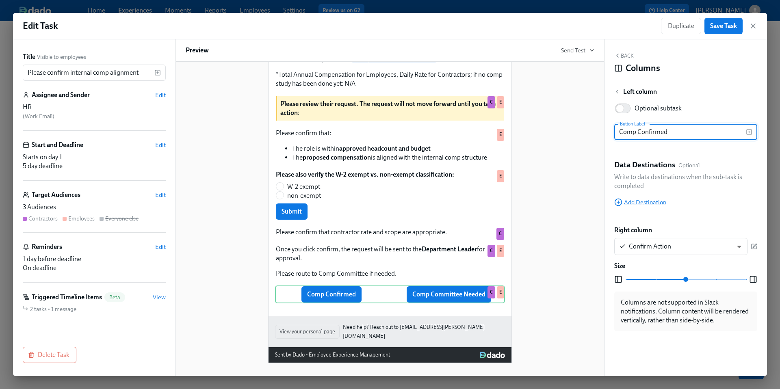
click at [659, 201] on span "Add Destination" at bounding box center [640, 202] width 52 height 8
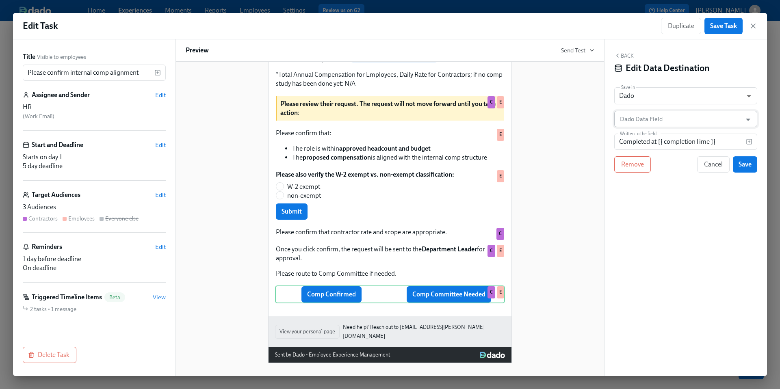
click at [664, 122] on input "Dado Data Field" at bounding box center [679, 119] width 123 height 16
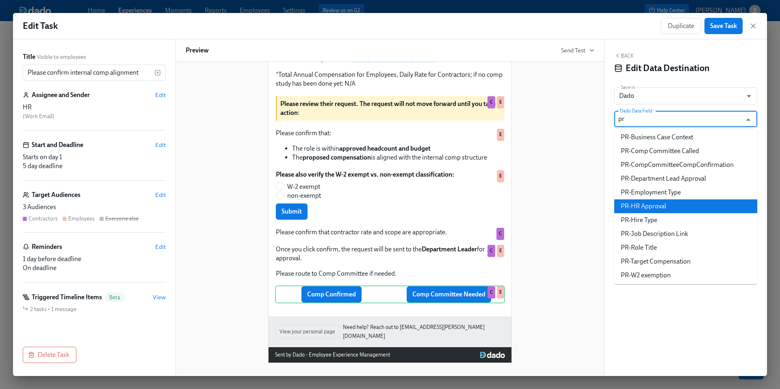
scroll to position [0, 0]
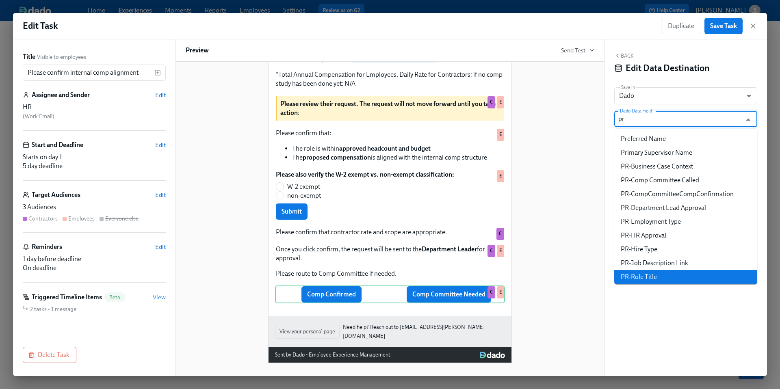
type input "pr"
click at [664, 310] on div "Back Edit Data Destination Save in Dado USER_PROFILE ​ Dado Data Field Dado Dat…" at bounding box center [685, 207] width 162 height 337
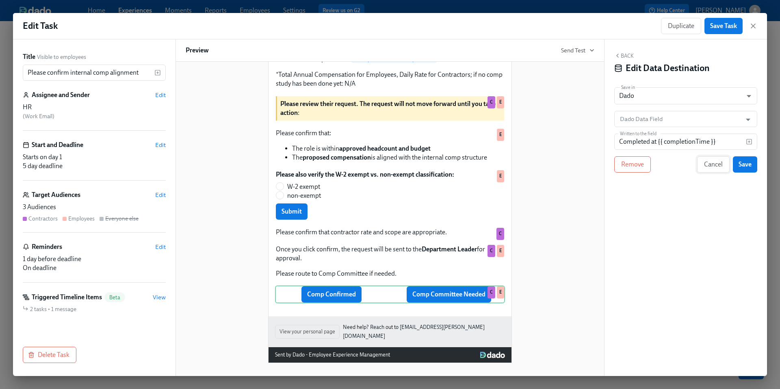
click at [723, 162] on button "Cancel" at bounding box center [713, 164] width 32 height 16
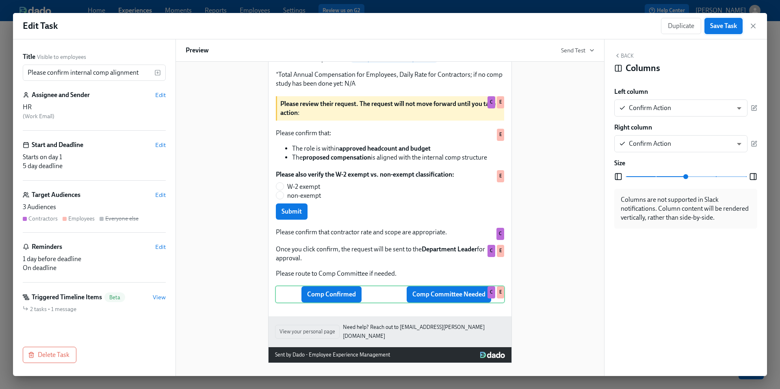
click at [734, 30] on button "Save Task" at bounding box center [723, 26] width 38 height 16
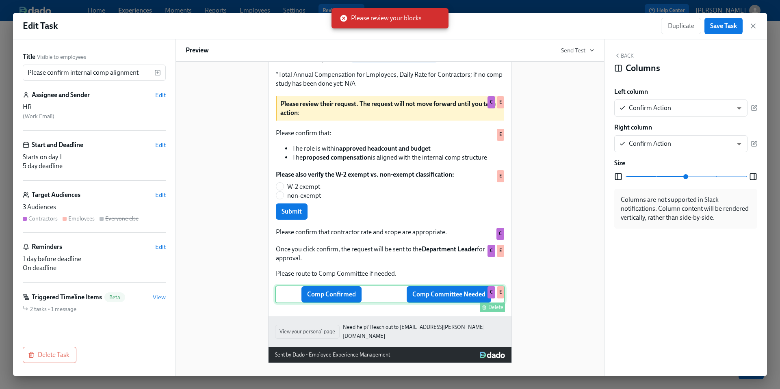
click at [461, 301] on div "Comp Confirmed Comp Committee Needed Delete C E" at bounding box center [390, 294] width 230 height 18
click at [755, 106] on icon "button" at bounding box center [754, 108] width 4 height 4
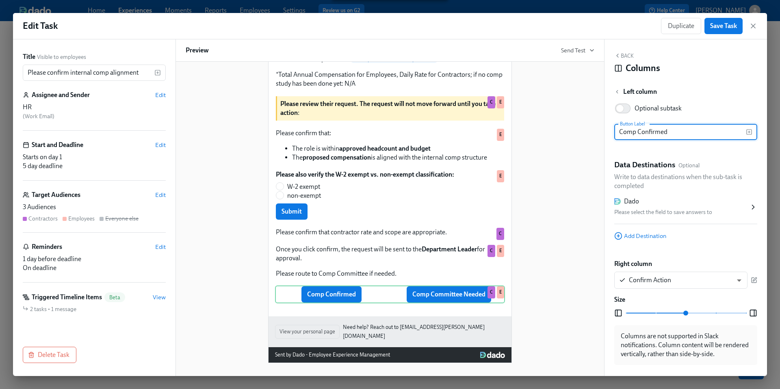
scroll to position [11, 0]
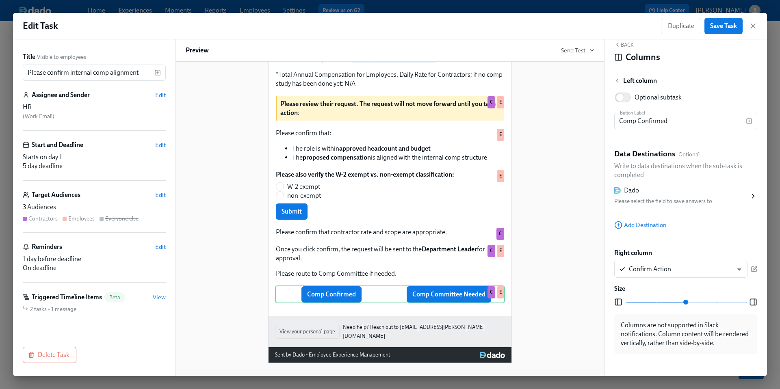
click at [623, 47] on button "Back" at bounding box center [623, 44] width 19 height 6
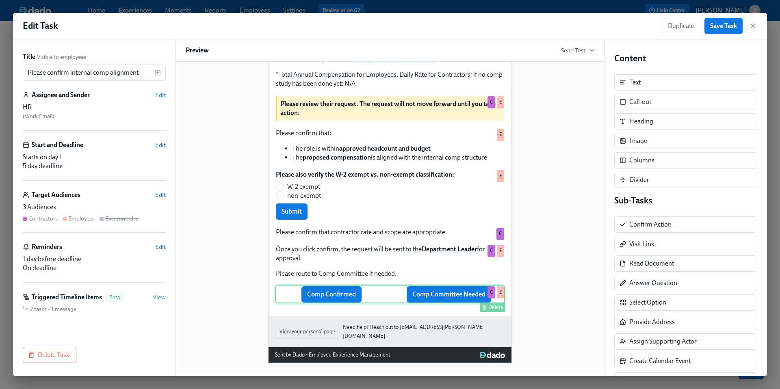
click at [470, 301] on div "Comp Confirmed Comp Committee Needed Delete C E" at bounding box center [390, 294] width 230 height 18
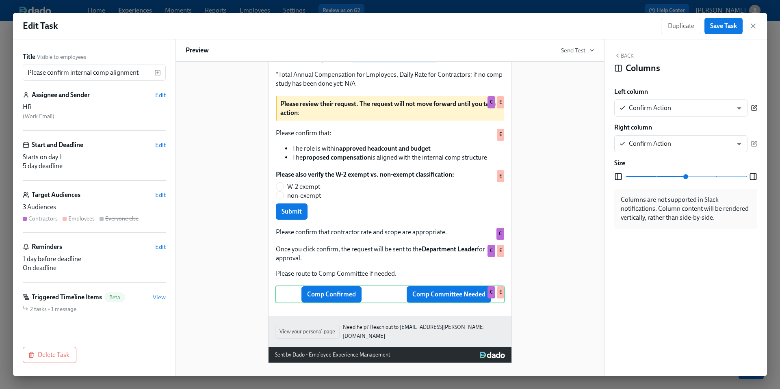
click at [755, 108] on icon "button" at bounding box center [753, 108] width 6 height 6
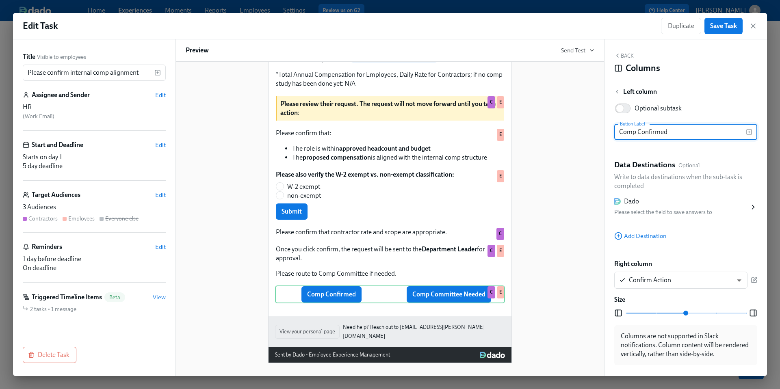
scroll to position [2, 0]
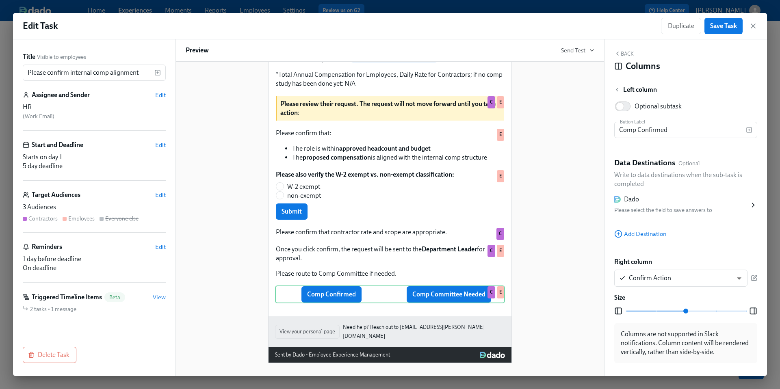
click at [697, 203] on div "Dado" at bounding box center [681, 199] width 135 height 9
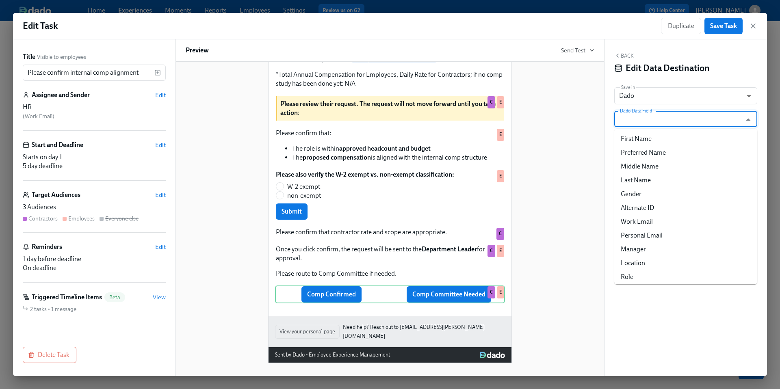
click at [665, 119] on input "Dado Data Field" at bounding box center [679, 119] width 123 height 16
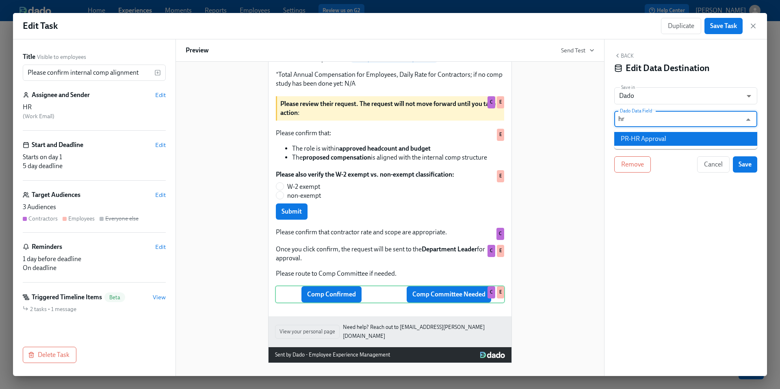
click at [664, 140] on li "PR-HR Approval" at bounding box center [685, 139] width 143 height 14
type input "PR-HR Approval"
click at [664, 141] on input "Completed at {{ completionTime }}" at bounding box center [680, 142] width 132 height 16
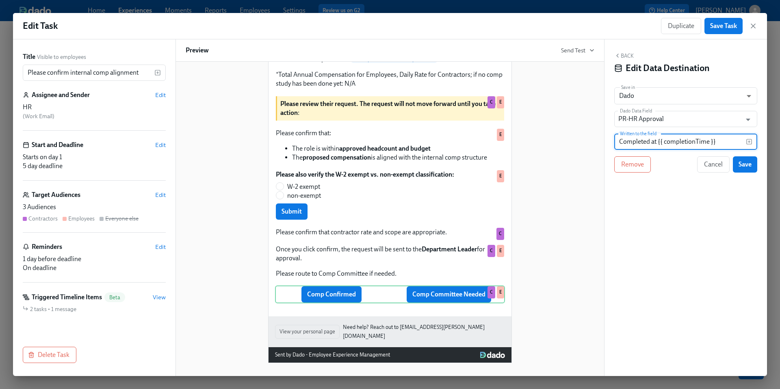
click at [664, 141] on input "Completed at {{ completionTime }}" at bounding box center [680, 142] width 132 height 16
click at [332, 302] on div "Comp Confirmed Comp Committee Needed Delete C E" at bounding box center [390, 294] width 230 height 18
click at [666, 137] on input "Completed at {{ completionTime }}" at bounding box center [680, 142] width 132 height 16
click at [661, 141] on input "Completed at {{ completionTime }}" at bounding box center [680, 142] width 132 height 16
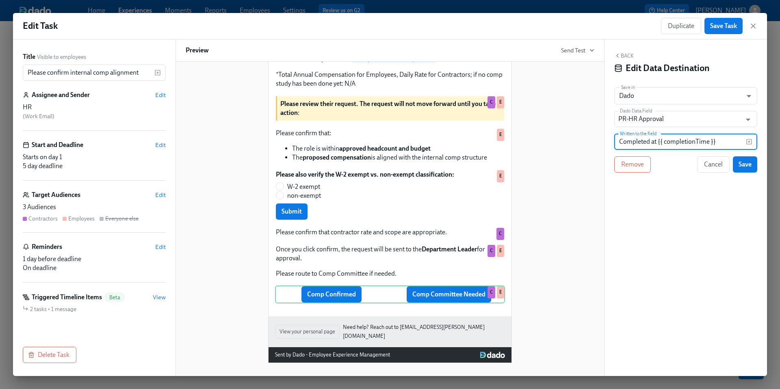
click at [661, 141] on input "Completed at {{ completionTime }}" at bounding box center [680, 142] width 132 height 16
type input "Approved"
click at [750, 166] on span "Save" at bounding box center [744, 164] width 13 height 8
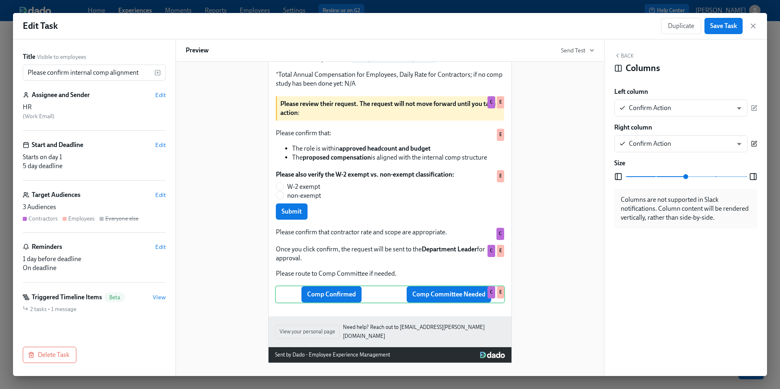
click at [755, 145] on icon "button" at bounding box center [753, 144] width 6 height 6
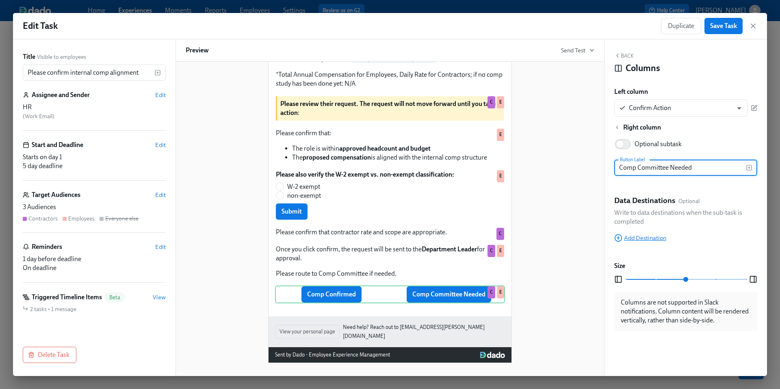
click at [652, 234] on span "Add Destination" at bounding box center [640, 238] width 52 height 8
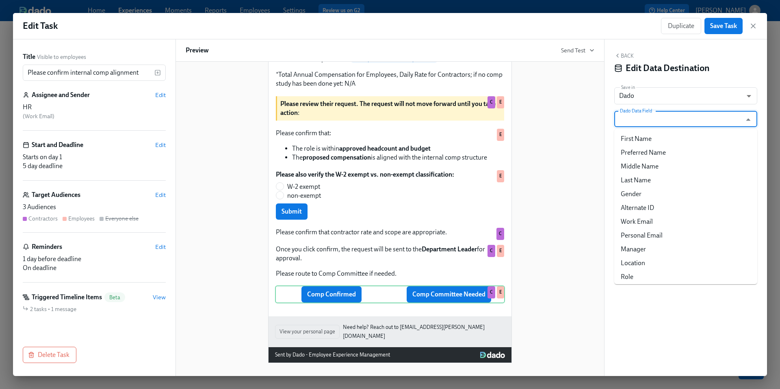
click at [679, 125] on input "Dado Data Field" at bounding box center [679, 119] width 123 height 16
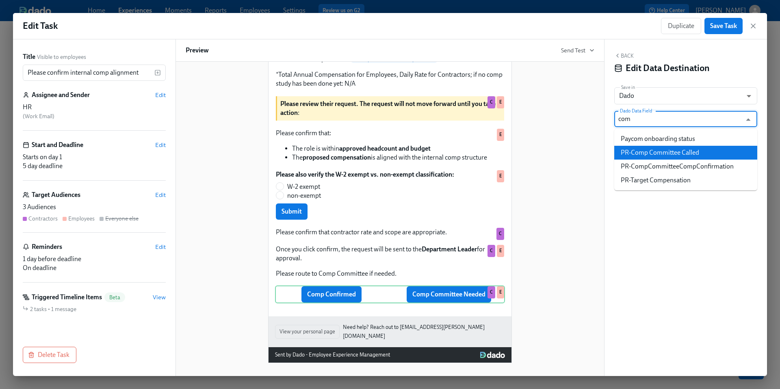
click at [678, 151] on li "PR-Comp Committee Called" at bounding box center [685, 153] width 143 height 14
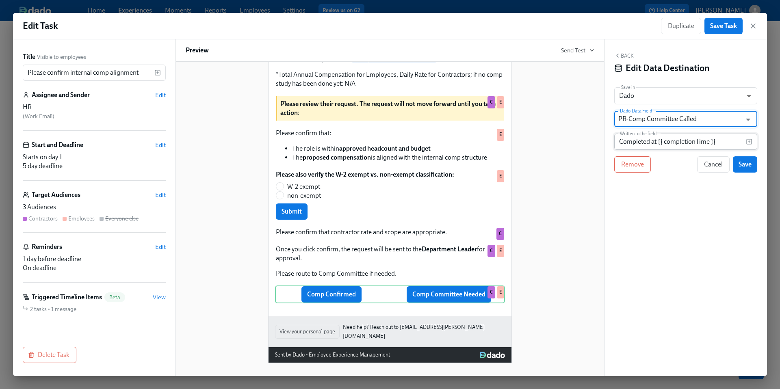
type input "PR-Comp Committee Called"
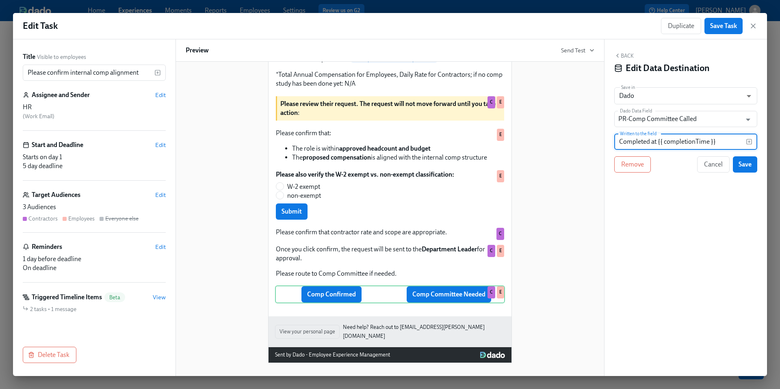
click at [682, 138] on input "Completed at {{ completionTime }}" at bounding box center [680, 142] width 132 height 16
type input "Comp Committee Called"
click at [743, 165] on span "Save" at bounding box center [744, 164] width 13 height 8
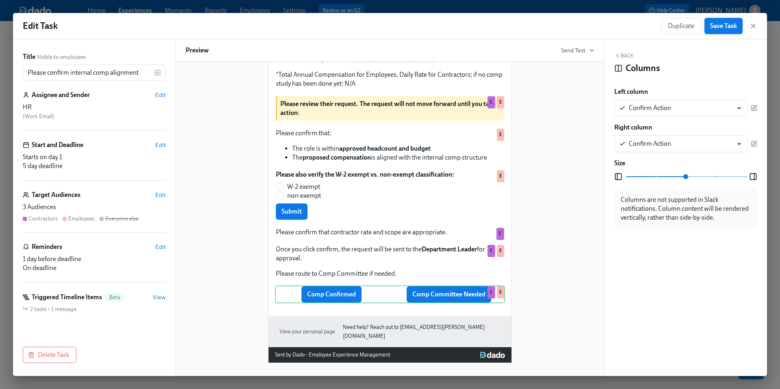
click at [722, 25] on span "Save Task" at bounding box center [723, 26] width 27 height 8
click at [562, 151] on div "Hi HR : First Name ! You have a new task in Participant : Full Name 's Mastermi…" at bounding box center [390, 117] width 409 height 491
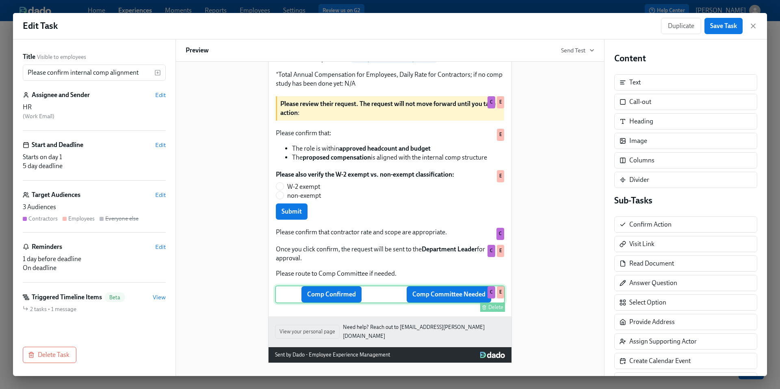
click at [437, 303] on div "Comp Confirmed Comp Committee Needed Delete C E" at bounding box center [390, 294] width 230 height 18
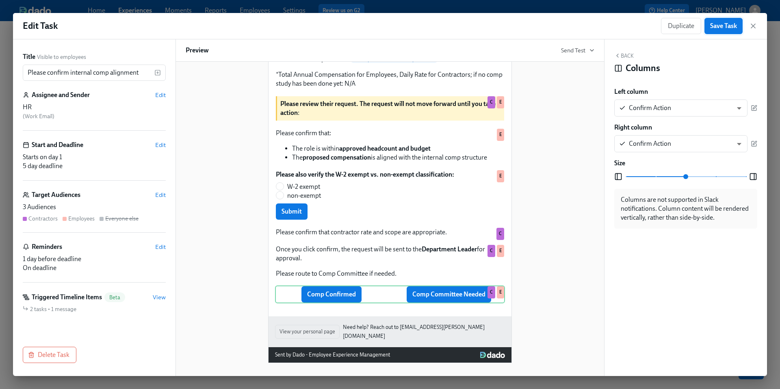
click at [737, 30] on button "Save Task" at bounding box center [723, 26] width 38 height 16
click at [755, 28] on icon "button" at bounding box center [753, 26] width 8 height 8
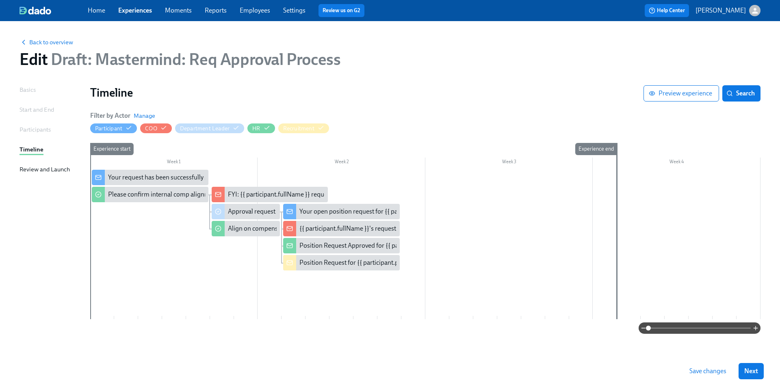
click at [186, 220] on div at bounding box center [425, 244] width 670 height 149
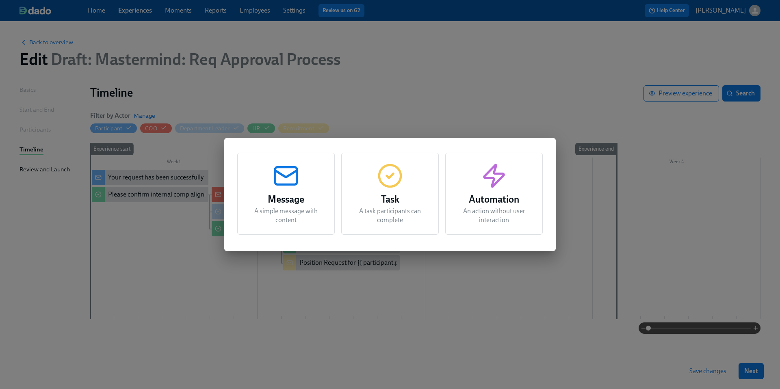
click at [186, 220] on div "Message A simple message with content Task A task participants can complete Aut…" at bounding box center [390, 194] width 780 height 389
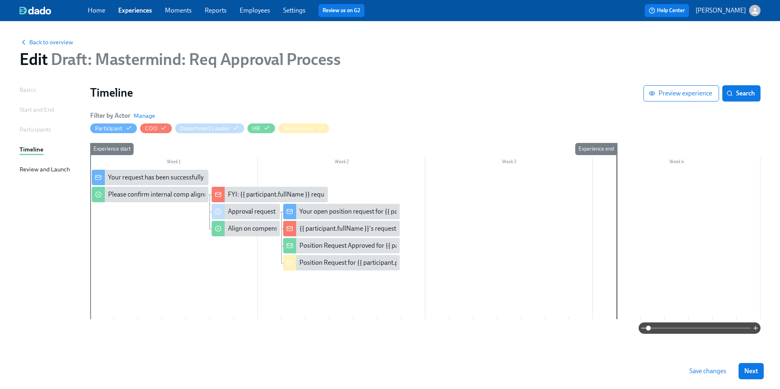
click at [186, 220] on div at bounding box center [425, 244] width 670 height 149
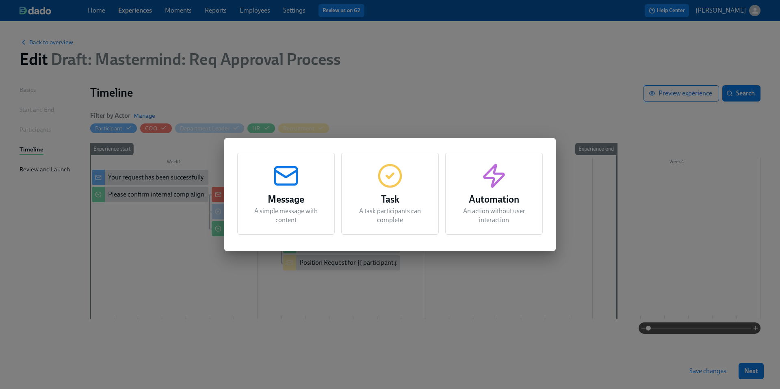
click at [387, 184] on icon "button" at bounding box center [390, 176] width 26 height 26
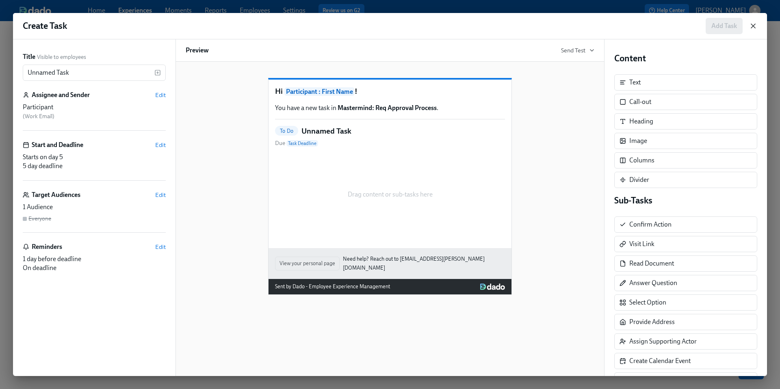
click at [756, 25] on icon "button" at bounding box center [753, 26] width 8 height 8
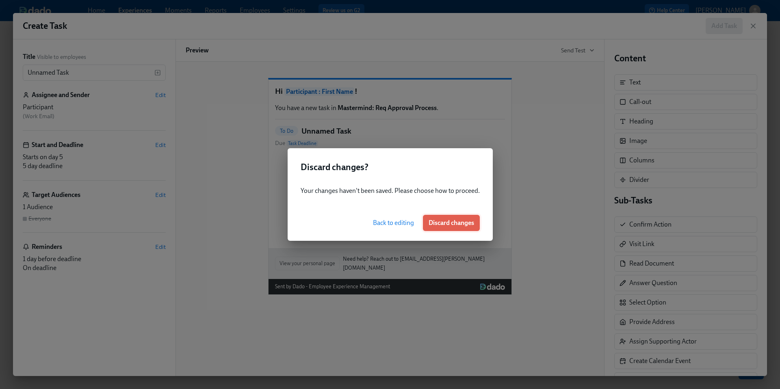
click at [452, 221] on span "Discard changes" at bounding box center [450, 223] width 45 height 8
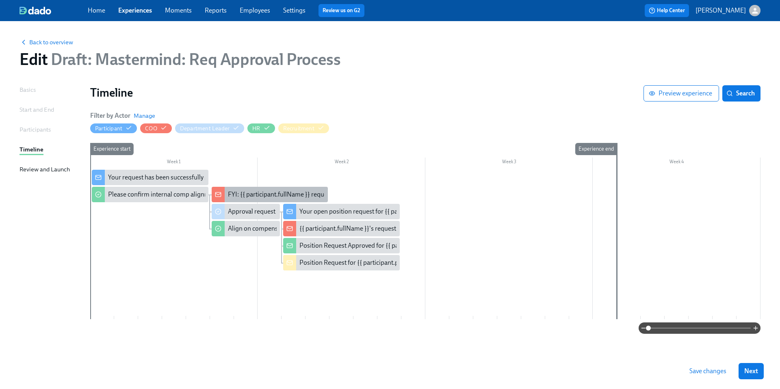
click at [243, 194] on div "FYI: {{ participant.fullName }} requested the opening of position {{ participan…" at bounding box center [354, 194] width 252 height 9
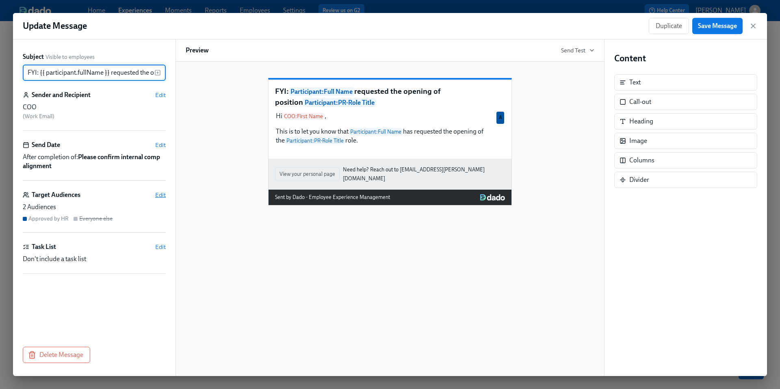
click at [165, 192] on span "Edit" at bounding box center [160, 195] width 11 height 8
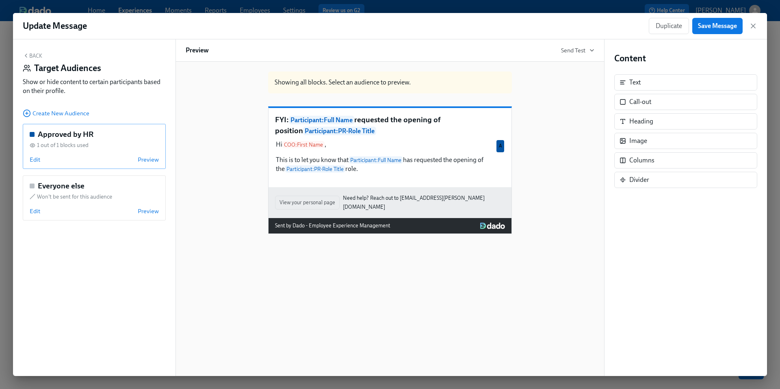
click at [43, 161] on div "Edit Preview" at bounding box center [94, 160] width 129 height 8
click at [38, 159] on span "Edit" at bounding box center [35, 160] width 11 height 8
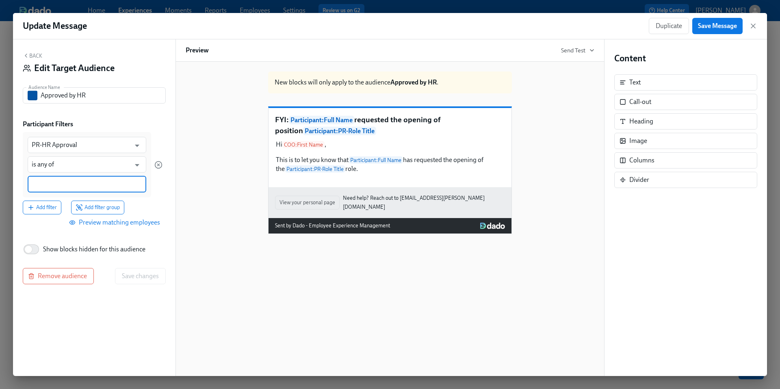
click at [80, 182] on input at bounding box center [87, 184] width 110 height 9
type input "Approved"
click at [162, 205] on div "Add filter Add filter group" at bounding box center [93, 207] width 140 height 14
click at [145, 276] on span "Save changes" at bounding box center [140, 276] width 37 height 8
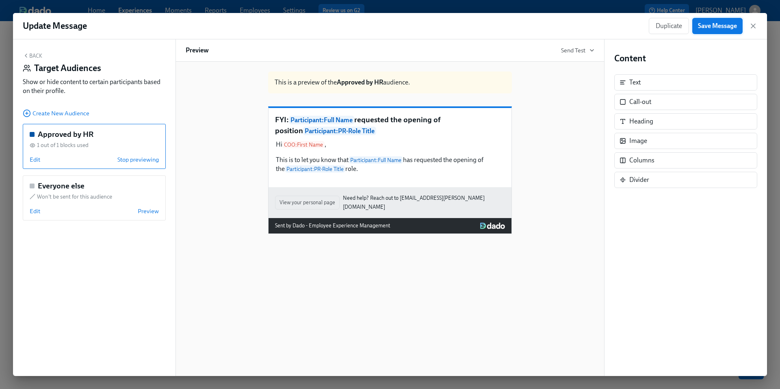
click at [718, 33] on button "Save Message" at bounding box center [717, 26] width 50 height 16
click at [755, 27] on icon "button" at bounding box center [753, 26] width 8 height 8
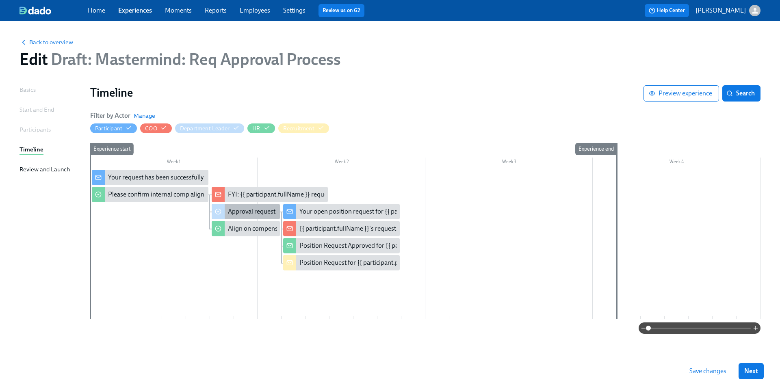
click at [247, 212] on div "Approval request from {{ participant.fullName }}" at bounding box center [295, 211] width 134 height 9
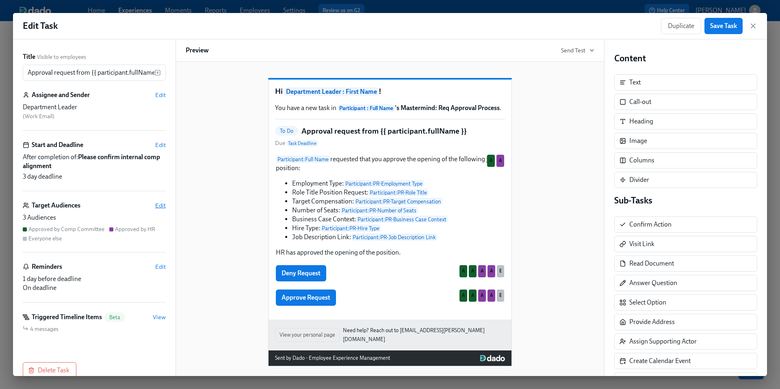
click at [155, 207] on span "Edit" at bounding box center [160, 205] width 11 height 8
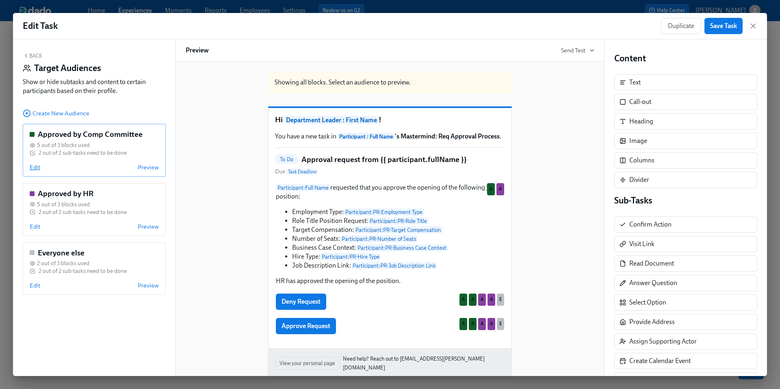
click at [36, 169] on span "Edit" at bounding box center [35, 167] width 11 height 8
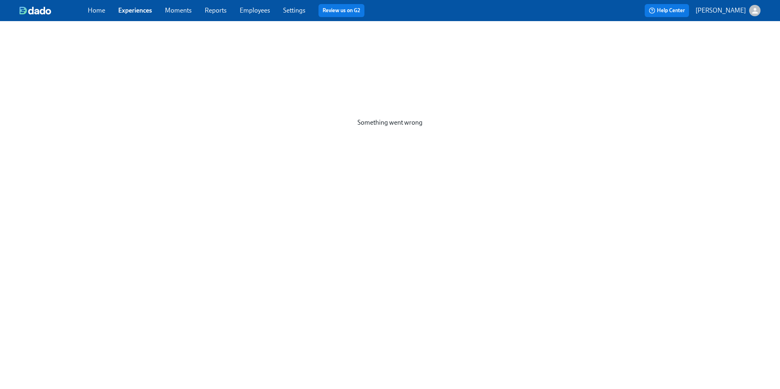
click at [141, 11] on link "Experiences" at bounding box center [135, 10] width 34 height 8
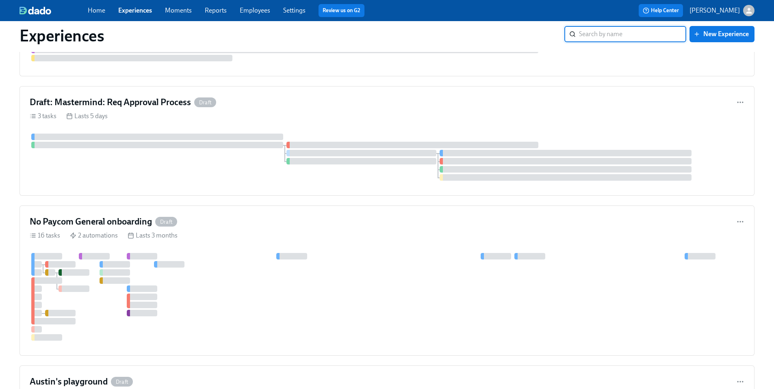
scroll to position [471, 0]
click at [268, 116] on div "3 tasks Lasts 5 days" at bounding box center [387, 115] width 714 height 9
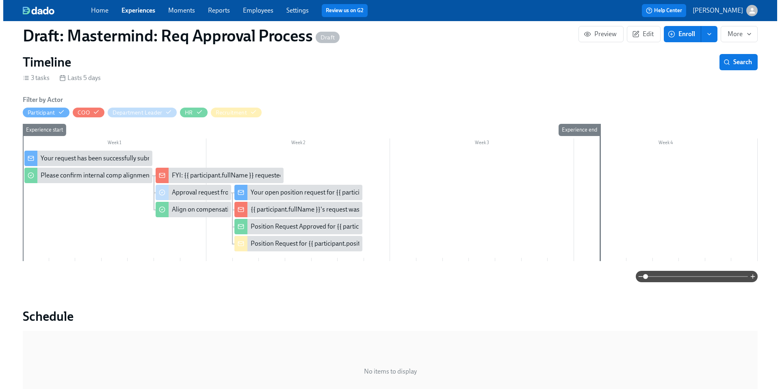
scroll to position [156, 0]
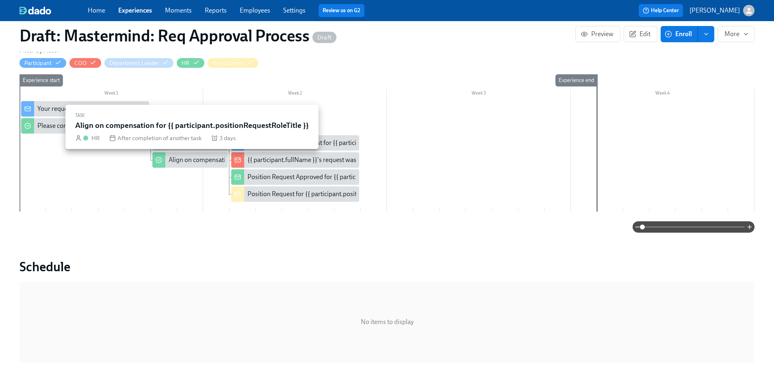
click at [202, 165] on div "Align on compensation for {{ participant.positionRequestRoleTitle }}" at bounding box center [190, 159] width 76 height 15
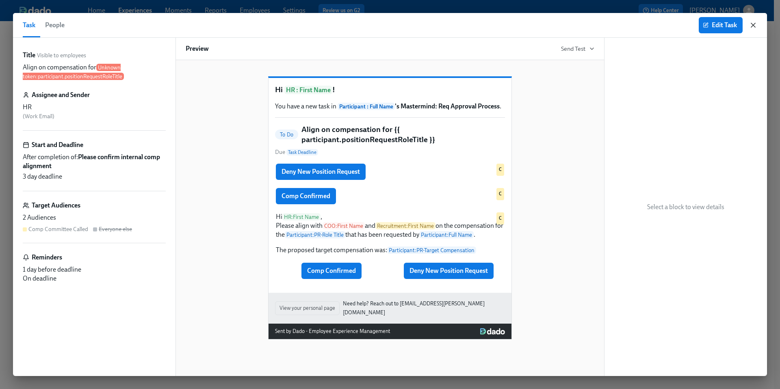
click at [757, 26] on icon "button" at bounding box center [753, 25] width 8 height 8
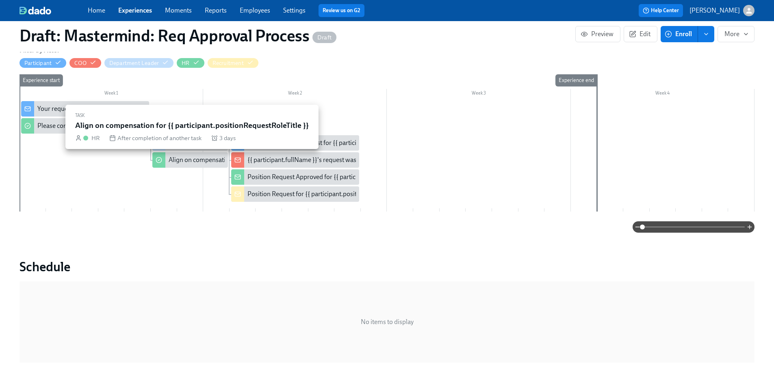
click at [186, 159] on div "Align on compensation for {{ participant.positionRequestRoleTitle }}" at bounding box center [263, 160] width 188 height 9
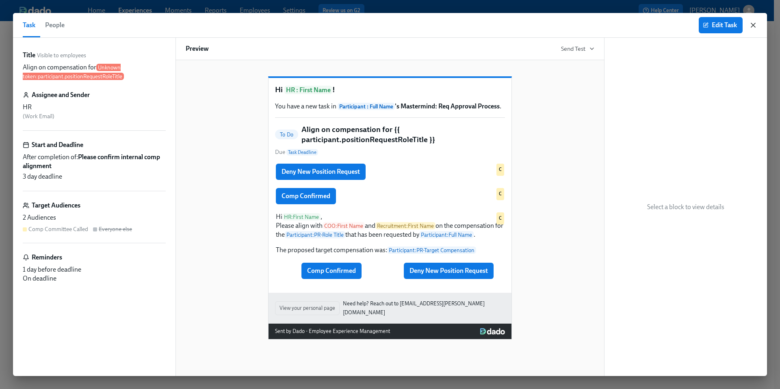
click at [753, 26] on icon "button" at bounding box center [753, 25] width 4 height 4
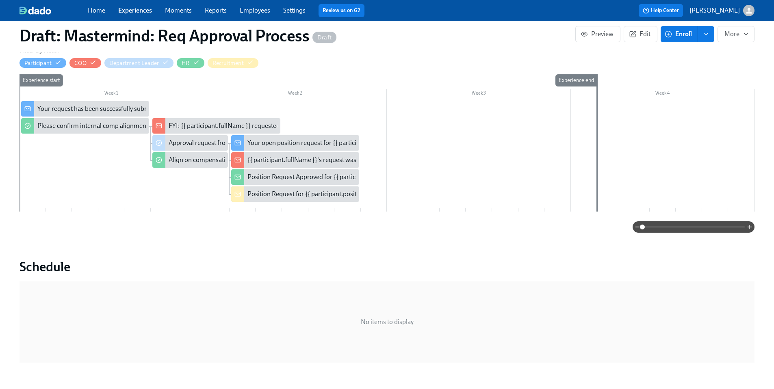
click at [176, 158] on div "Align on compensation for {{ participant.positionRequestRoleTitle }}" at bounding box center [263, 160] width 188 height 9
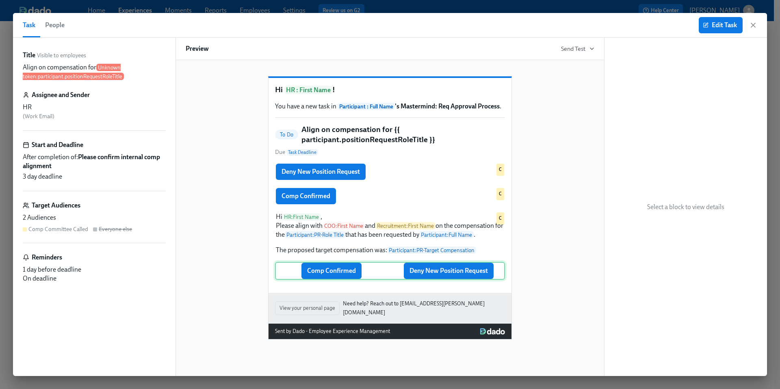
click at [376, 280] on div "Comp Confirmed Deny New Position Request" at bounding box center [390, 271] width 230 height 18
click at [210, 81] on div "Hi HR : First Name ! You have a new task in Participant : Full Name 's Mastermi…" at bounding box center [390, 201] width 409 height 276
click at [711, 24] on span "Edit Task" at bounding box center [720, 25] width 32 height 8
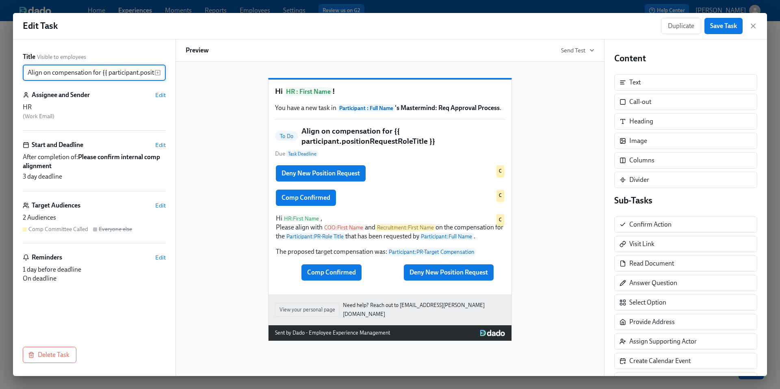
click at [138, 78] on input "Align on compensation for {{ participant.positionRequestRoleTitle }}" at bounding box center [89, 73] width 132 height 16
drag, startPoint x: 118, startPoint y: 75, endPoint x: 233, endPoint y: 71, distance: 115.0
click at [233, 71] on div "Title Visible to employees Align on compensation for {{ participant.positionReq…" at bounding box center [390, 207] width 754 height 337
click at [97, 81] on div "Title Visible to employees Align on compensation for {{ participant.positionReq…" at bounding box center [94, 189] width 143 height 275
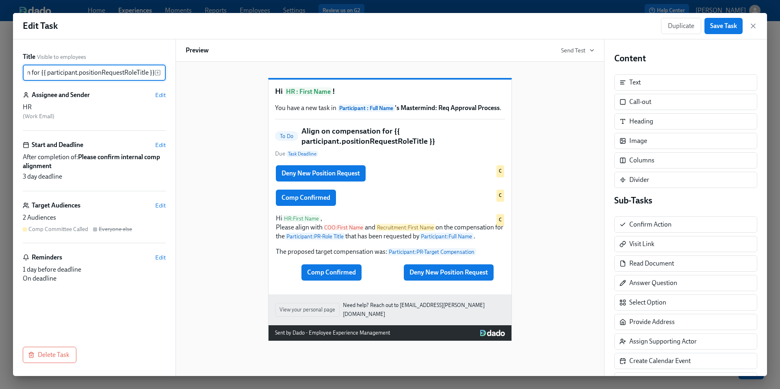
scroll to position [0, 0]
drag, startPoint x: 101, startPoint y: 73, endPoint x: 188, endPoint y: 79, distance: 87.1
click at [188, 79] on div "Title Visible to employees Align on compensation for {{ participant.positionReq…" at bounding box center [390, 207] width 754 height 337
click at [117, 72] on input "Align on compensation for {{ participant.positionRequestRoleTitle }}" at bounding box center [89, 73] width 132 height 16
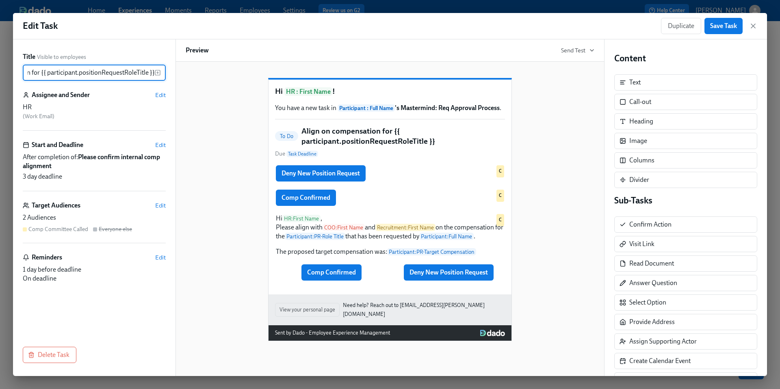
drag, startPoint x: 102, startPoint y: 74, endPoint x: 185, endPoint y: 83, distance: 82.9
click at [185, 83] on div "Title Visible to employees Align on compensation for {{ participant.positionReq…" at bounding box center [390, 207] width 754 height 337
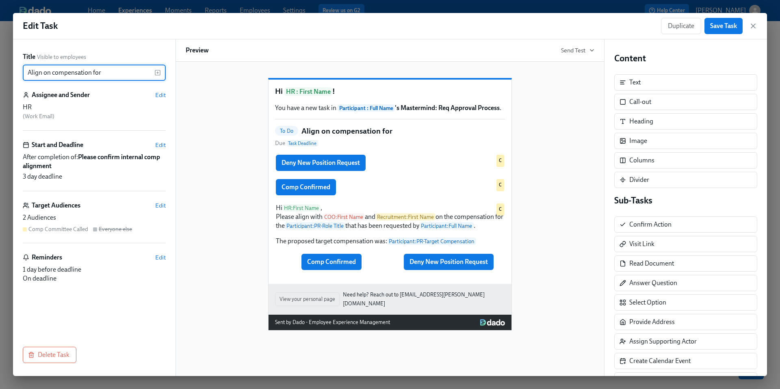
type input "Align on compensation for"
click at [159, 72] on icon "button" at bounding box center [157, 72] width 6 height 6
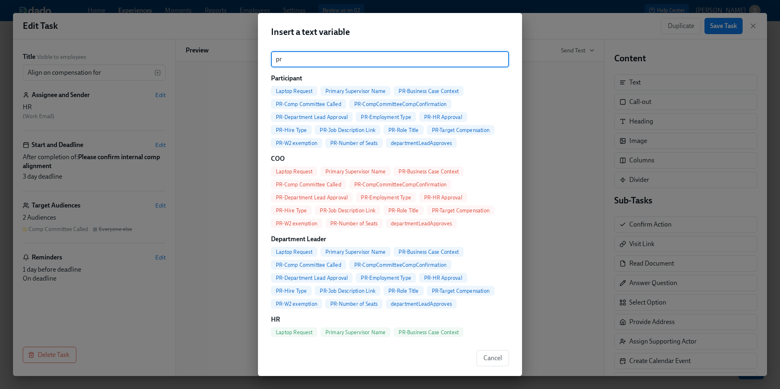
type input "p"
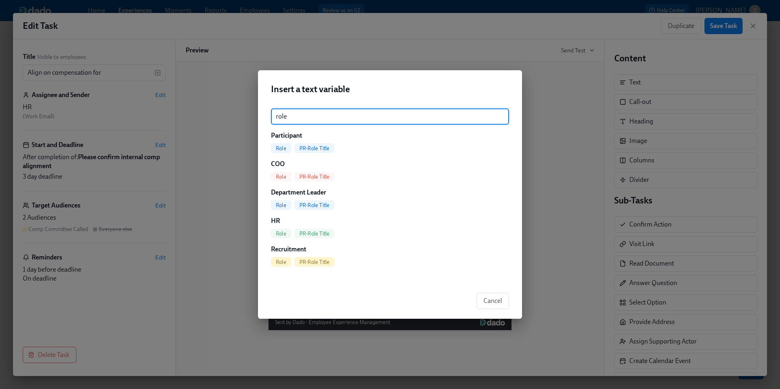
type input "role"
click at [317, 147] on span "PR-Role Title" at bounding box center [314, 148] width 40 height 6
type input "Align on compensation for {{ participant.prRoleTitle }}"
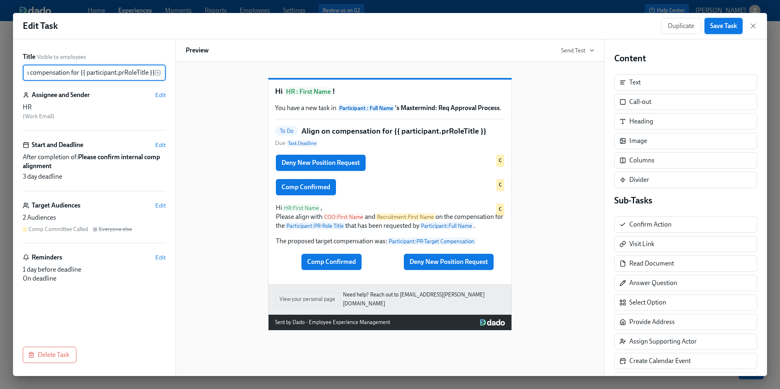
click at [708, 22] on button "Save Task" at bounding box center [723, 26] width 38 height 16
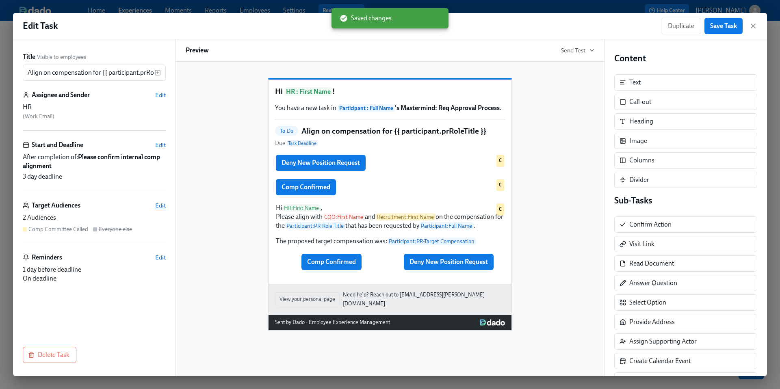
click at [160, 206] on span "Edit" at bounding box center [160, 205] width 11 height 8
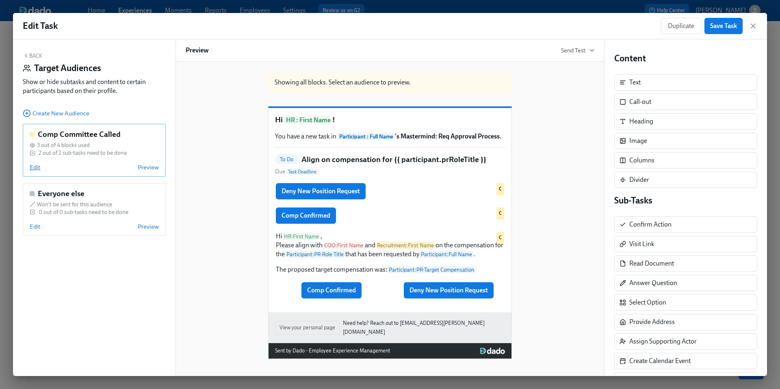
click at [36, 171] on span "Edit" at bounding box center [35, 167] width 11 height 8
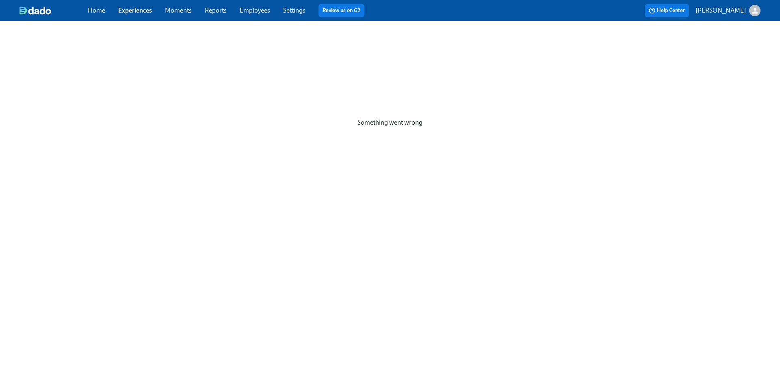
scroll to position [156, 0]
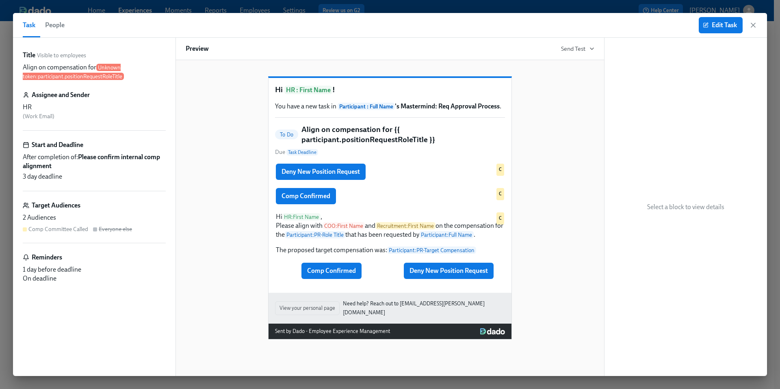
click at [208, 204] on div "Hi HR : First Name ! You have a new task in Participant : Full Name 's Mastermi…" at bounding box center [390, 201] width 409 height 276
click at [145, 207] on div "Target Audiences" at bounding box center [94, 205] width 143 height 9
click at [724, 28] on span "Edit Task" at bounding box center [720, 25] width 32 height 8
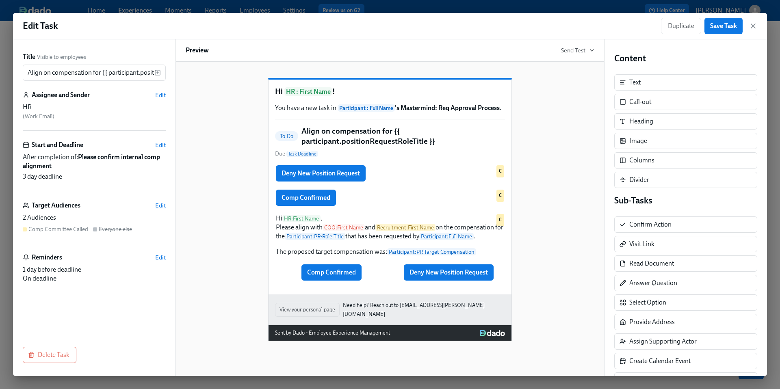
click at [160, 203] on span "Edit" at bounding box center [160, 205] width 11 height 8
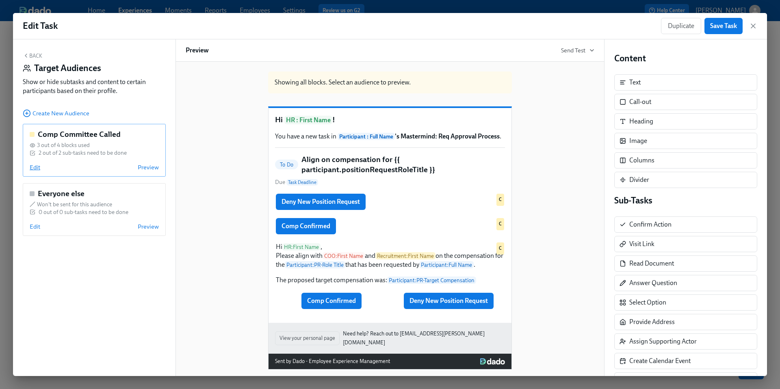
click at [36, 166] on span "Edit" at bounding box center [35, 167] width 11 height 8
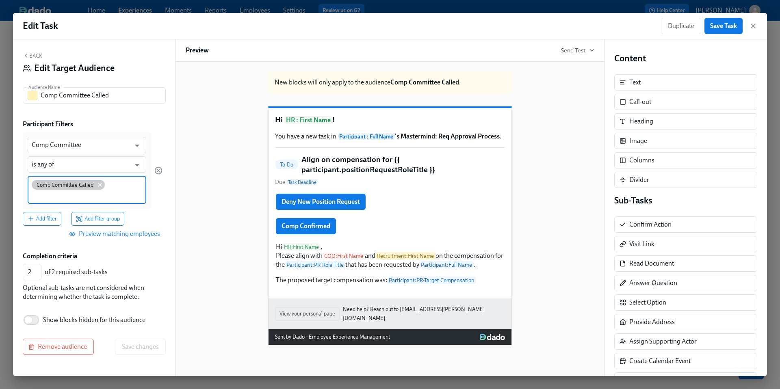
click at [102, 184] on icon at bounding box center [100, 185] width 6 height 6
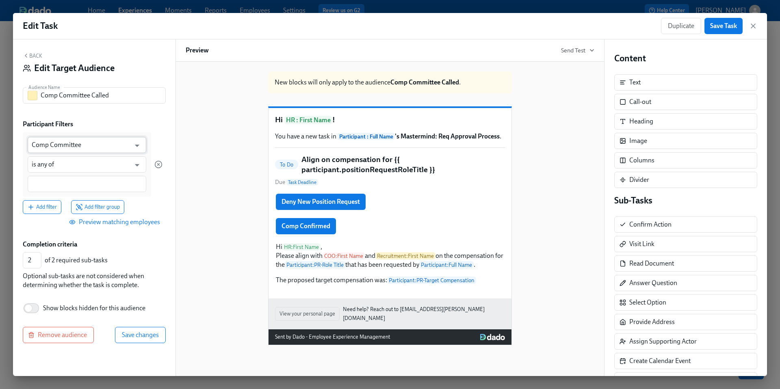
click at [114, 147] on input "Comp Committee" at bounding box center [81, 145] width 99 height 16
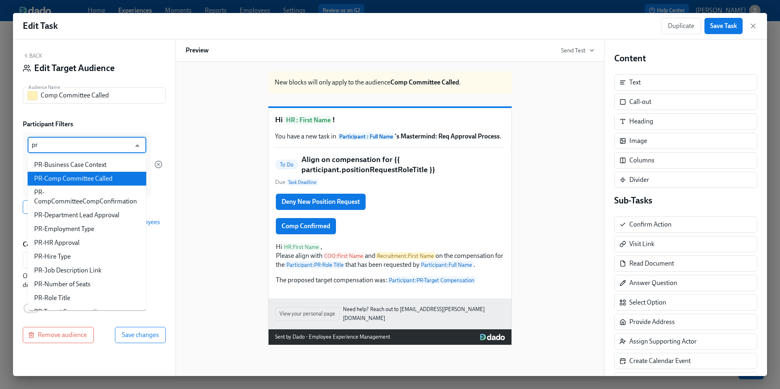
click at [109, 177] on li "PR-Comp Committee Called" at bounding box center [87, 179] width 119 height 14
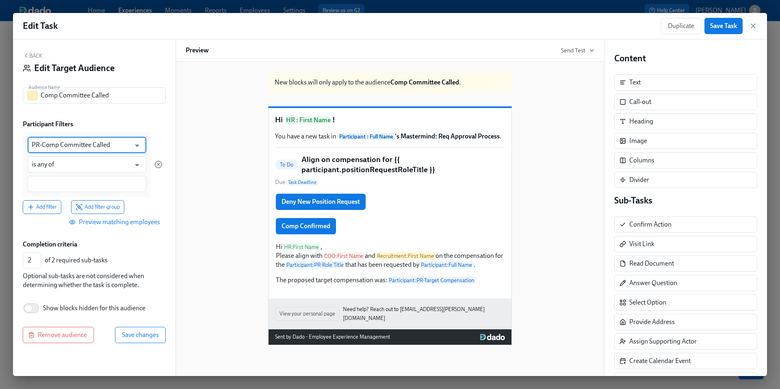
type input "PR-Comp Committee Called"
click at [76, 183] on input at bounding box center [87, 184] width 110 height 9
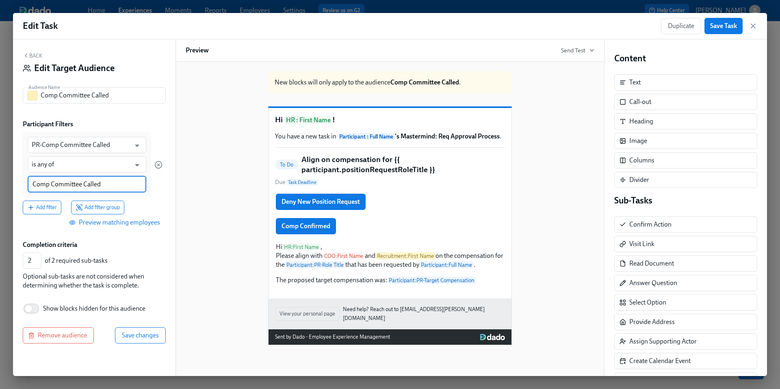
type input "Comp Committee Called"
click at [141, 204] on div "Add filter Add filter group" at bounding box center [93, 207] width 140 height 14
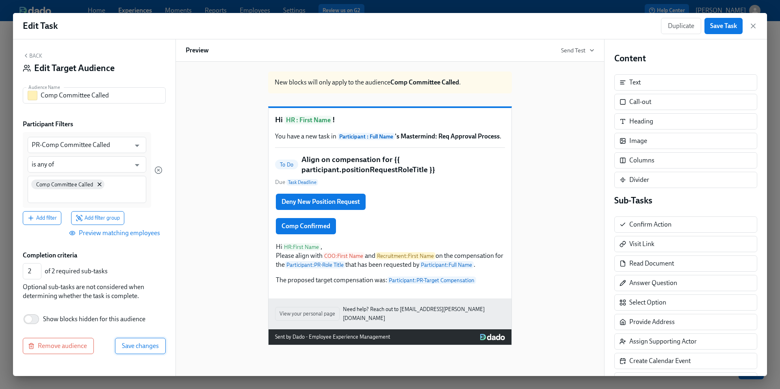
click at [148, 343] on span "Save changes" at bounding box center [140, 346] width 37 height 8
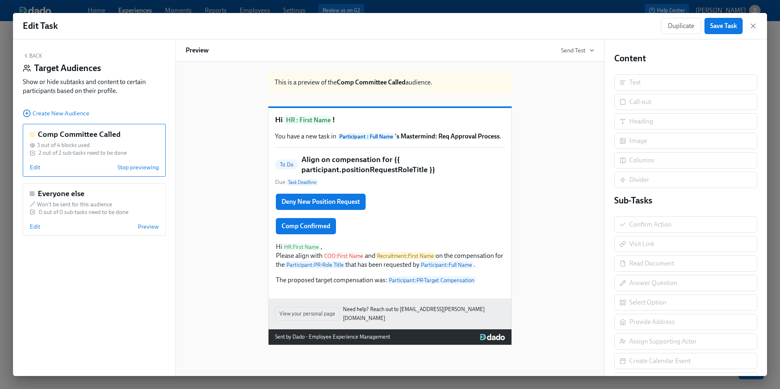
click at [33, 58] on button "Back" at bounding box center [32, 55] width 19 height 6
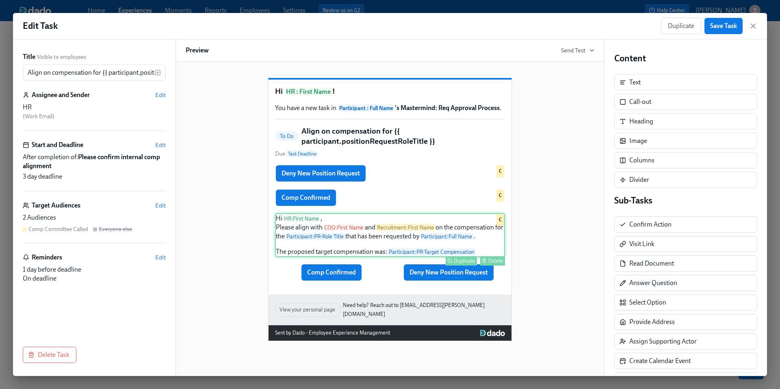
click at [294, 257] on div "Hi HR : First Name , Please align with COO : First Name and Recruitment : First…" at bounding box center [390, 235] width 230 height 44
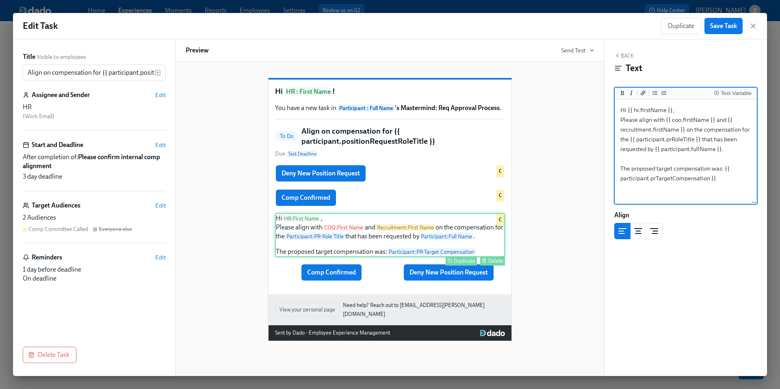
click at [324, 232] on div "Hi HR : First Name , Please align with COO : First Name and Recruitment : First…" at bounding box center [390, 235] width 230 height 44
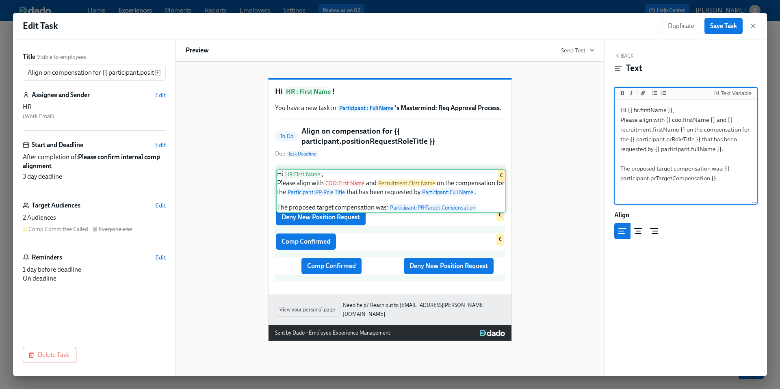
drag, startPoint x: 324, startPoint y: 232, endPoint x: 325, endPoint y: 174, distance: 58.1
click at [325, 174] on div "Deny New Position Request Duplicate Delete C Comp Confirmed Duplicate Delete C …" at bounding box center [390, 222] width 230 height 117
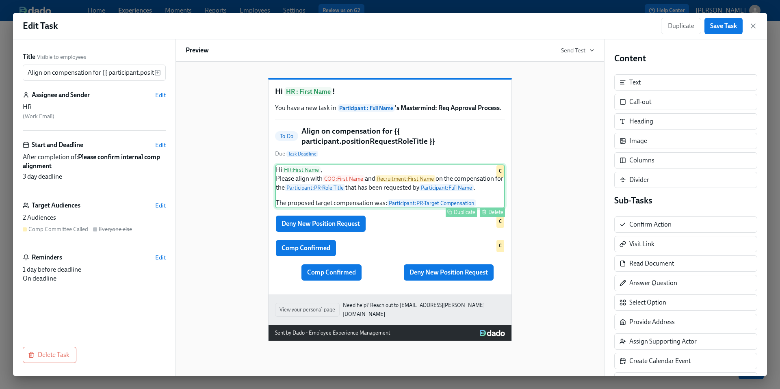
click at [381, 204] on div "Hi HR : First Name , Please align with COO : First Name and Recruitment : First…" at bounding box center [390, 186] width 230 height 44
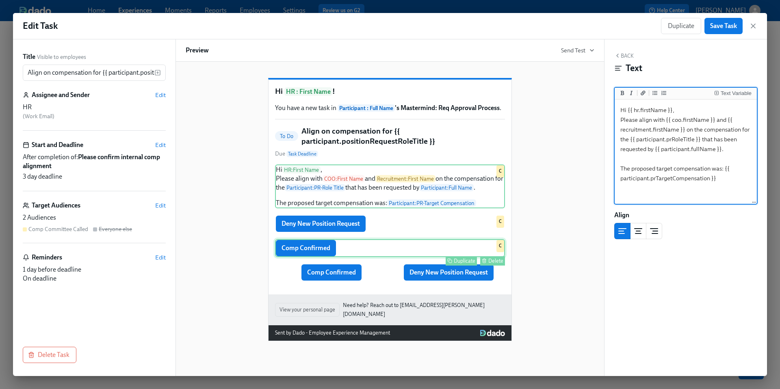
click at [370, 266] on div "Duplicate Delete" at bounding box center [391, 260] width 228 height 9
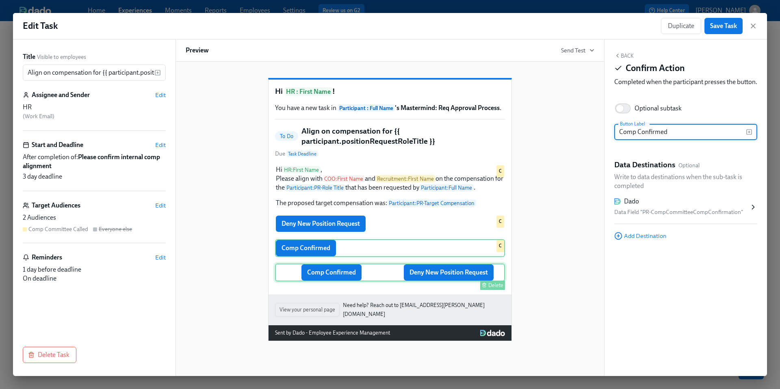
click at [370, 281] on div "Comp Confirmed Deny New Position Request Delete" at bounding box center [390, 273] width 230 height 18
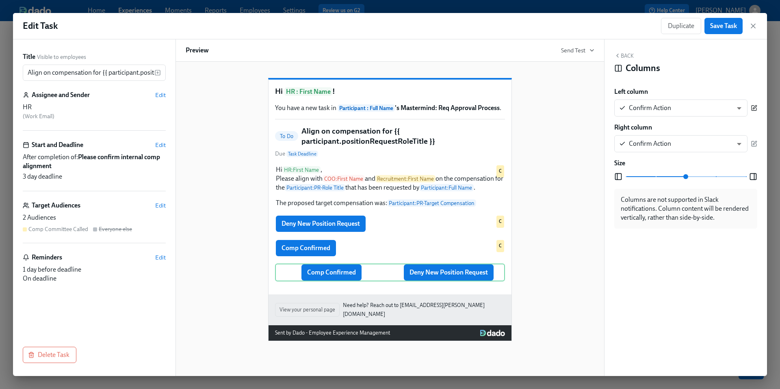
click at [753, 109] on icon "button" at bounding box center [754, 108] width 4 height 4
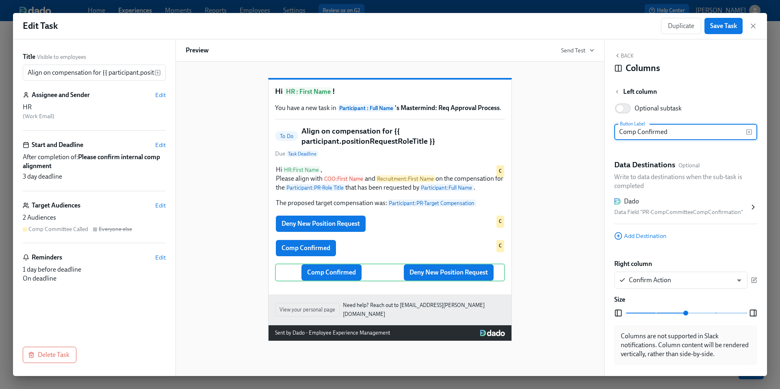
click at [619, 53] on icon "button" at bounding box center [617, 55] width 6 height 6
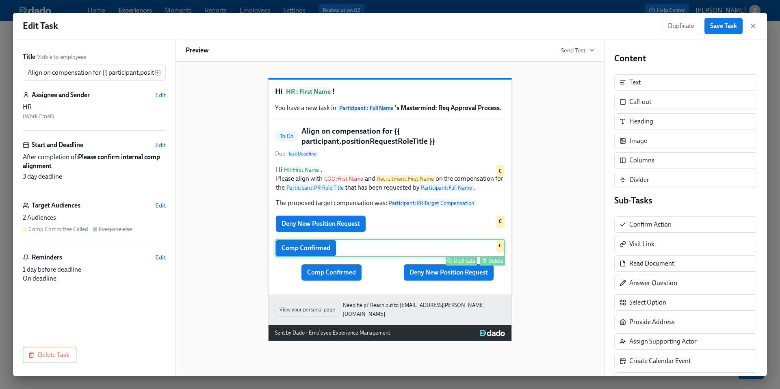
click at [381, 251] on div "Comp Confirmed Duplicate Delete C" at bounding box center [390, 248] width 230 height 18
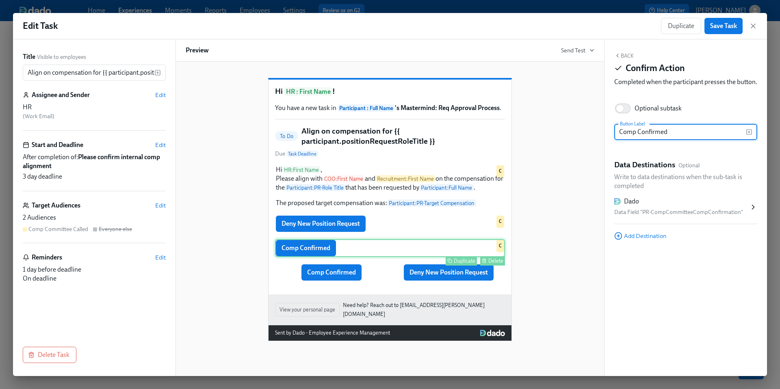
click at [380, 266] on div "Duplicate Delete" at bounding box center [391, 260] width 228 height 9
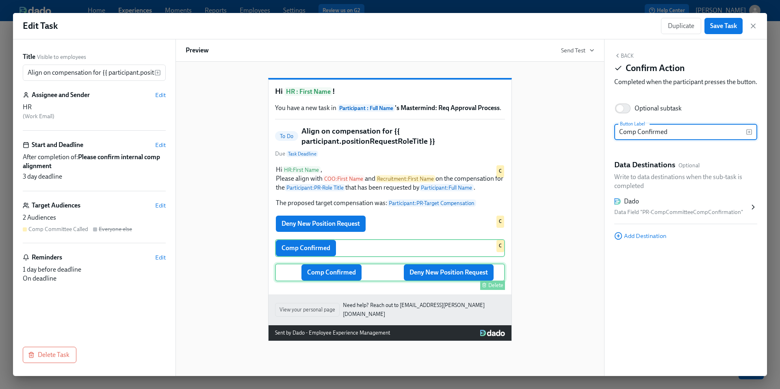
click at [377, 281] on div "Comp Confirmed Deny New Position Request Delete" at bounding box center [390, 273] width 230 height 18
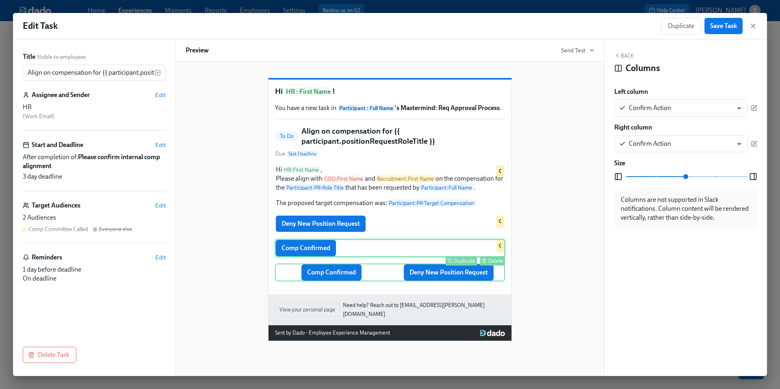
click at [380, 257] on div "Comp Confirmed Duplicate Delete C" at bounding box center [390, 248] width 230 height 18
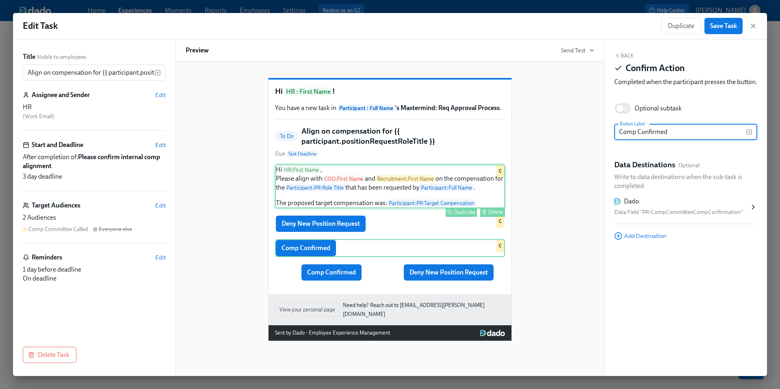
click at [482, 189] on div "Hi HR : First Name , Please align with COO : First Name and Recruitment : First…" at bounding box center [390, 186] width 230 height 44
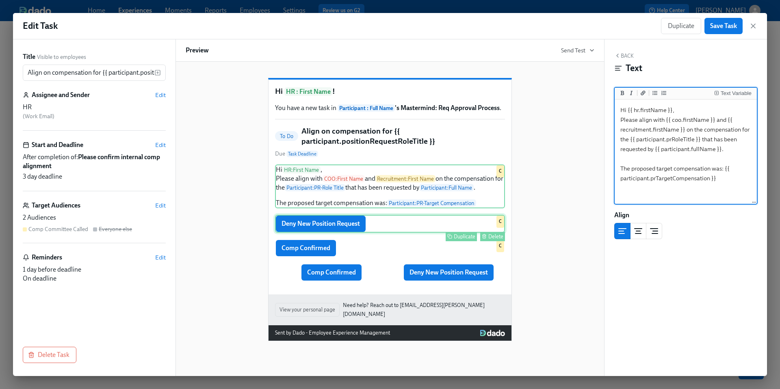
click at [400, 233] on div "Deny New Position Request Duplicate Delete C" at bounding box center [390, 224] width 230 height 18
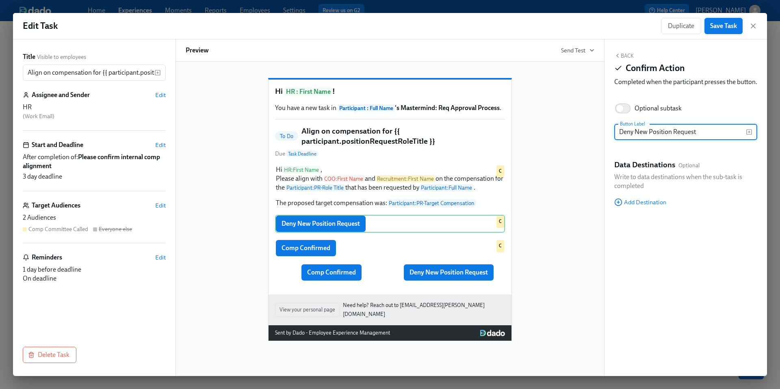
click at [731, 26] on span "Save Task" at bounding box center [723, 26] width 27 height 8
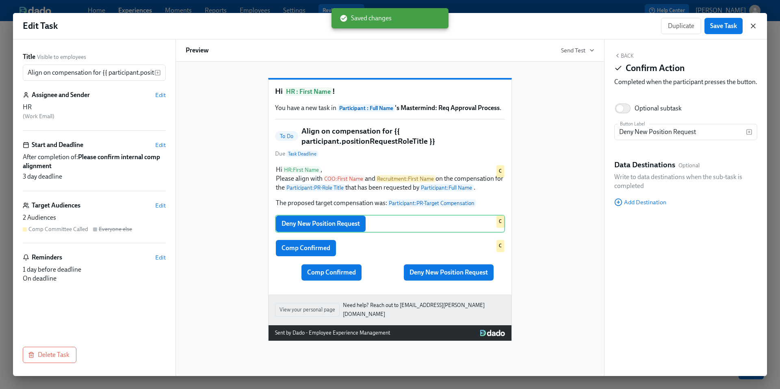
click at [756, 23] on icon "button" at bounding box center [753, 26] width 8 height 8
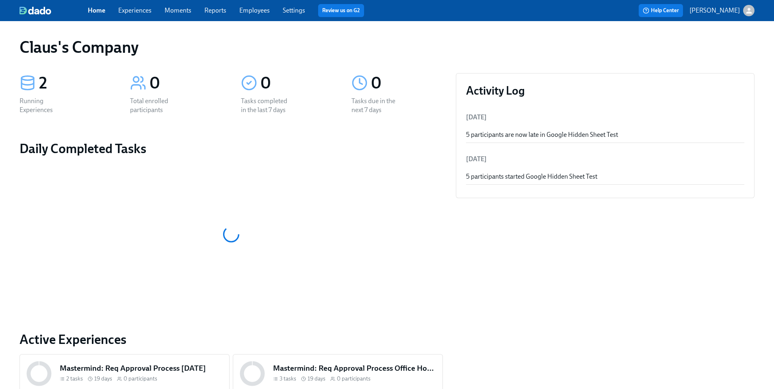
click at [136, 5] on div "Home Experiences Moments Reports Employees Settings Review us on G2" at bounding box center [254, 10] width 333 height 13
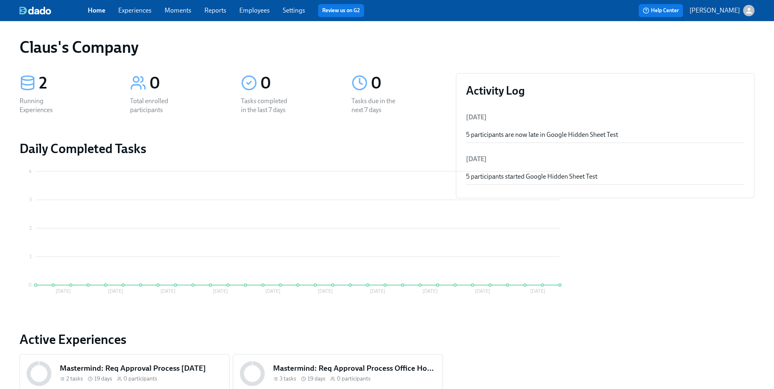
click at [136, 12] on link "Experiences" at bounding box center [134, 10] width 33 height 8
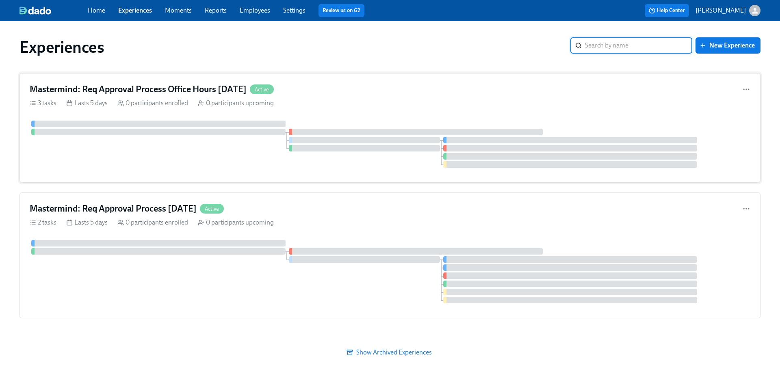
click at [149, 88] on h4 "Mastermind: Req Approval Process Office Hours 09/17/2025" at bounding box center [138, 89] width 217 height 12
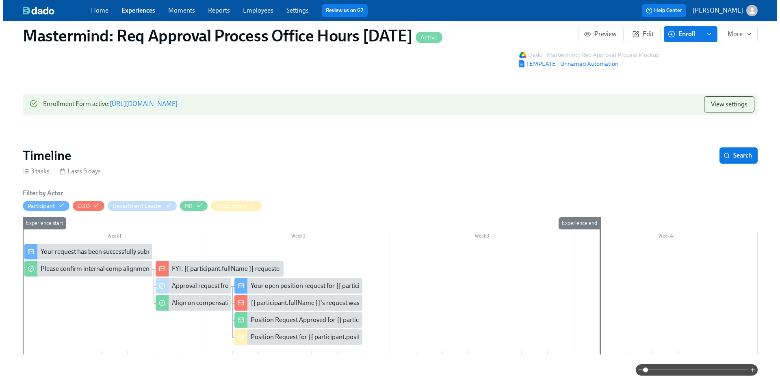
scroll to position [165, 0]
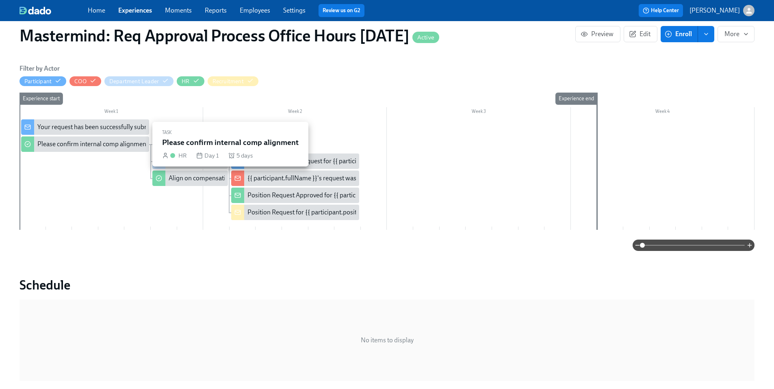
click at [104, 142] on div "Please confirm internal comp alignment" at bounding box center [92, 144] width 111 height 9
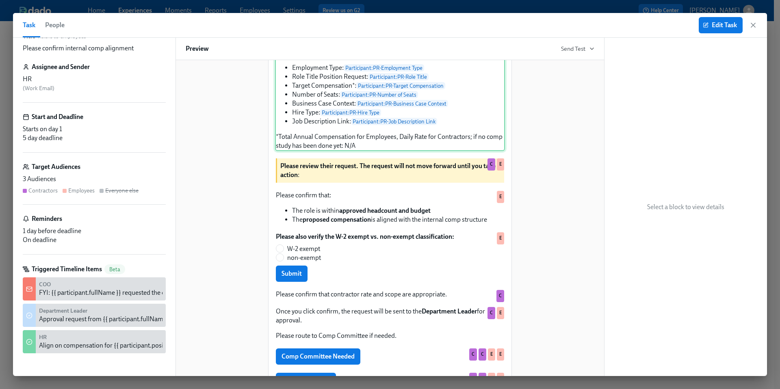
scroll to position [231, 0]
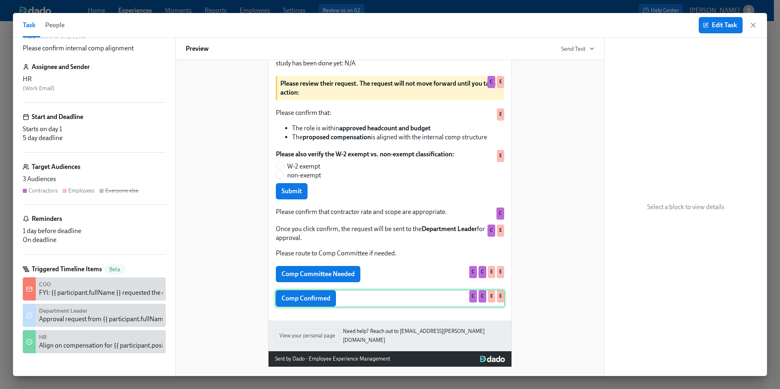
click at [318, 302] on div "Comp Confirmed C C E E" at bounding box center [390, 299] width 230 height 18
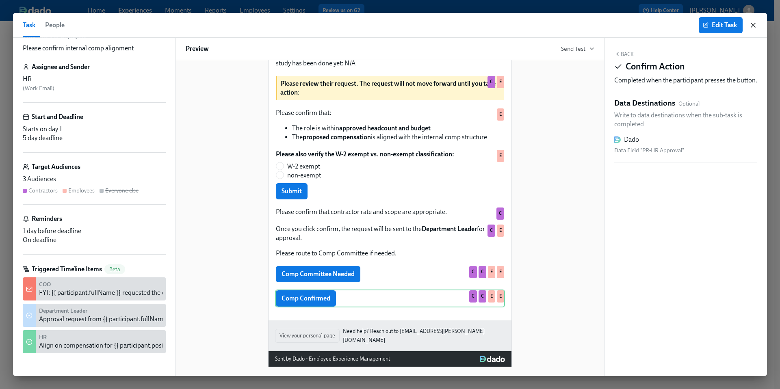
click at [752, 21] on icon "button" at bounding box center [753, 25] width 8 height 8
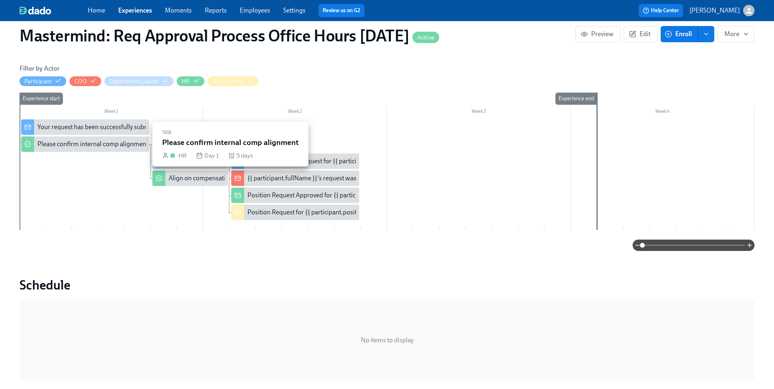
click at [117, 140] on div "Please confirm internal comp alignment" at bounding box center [92, 144] width 111 height 9
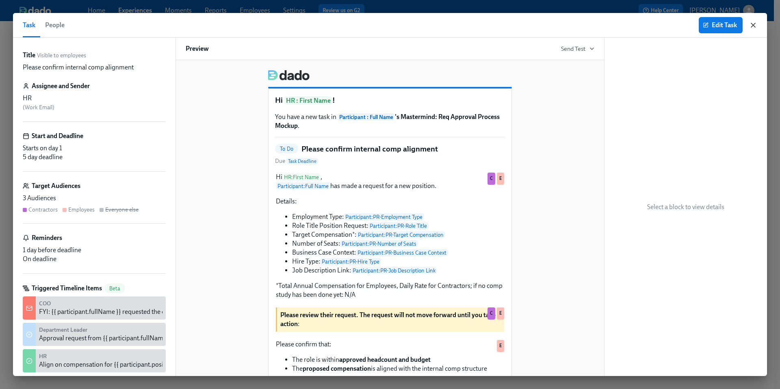
click at [753, 26] on icon "button" at bounding box center [753, 25] width 4 height 4
